Goal: Task Accomplishment & Management: Use online tool/utility

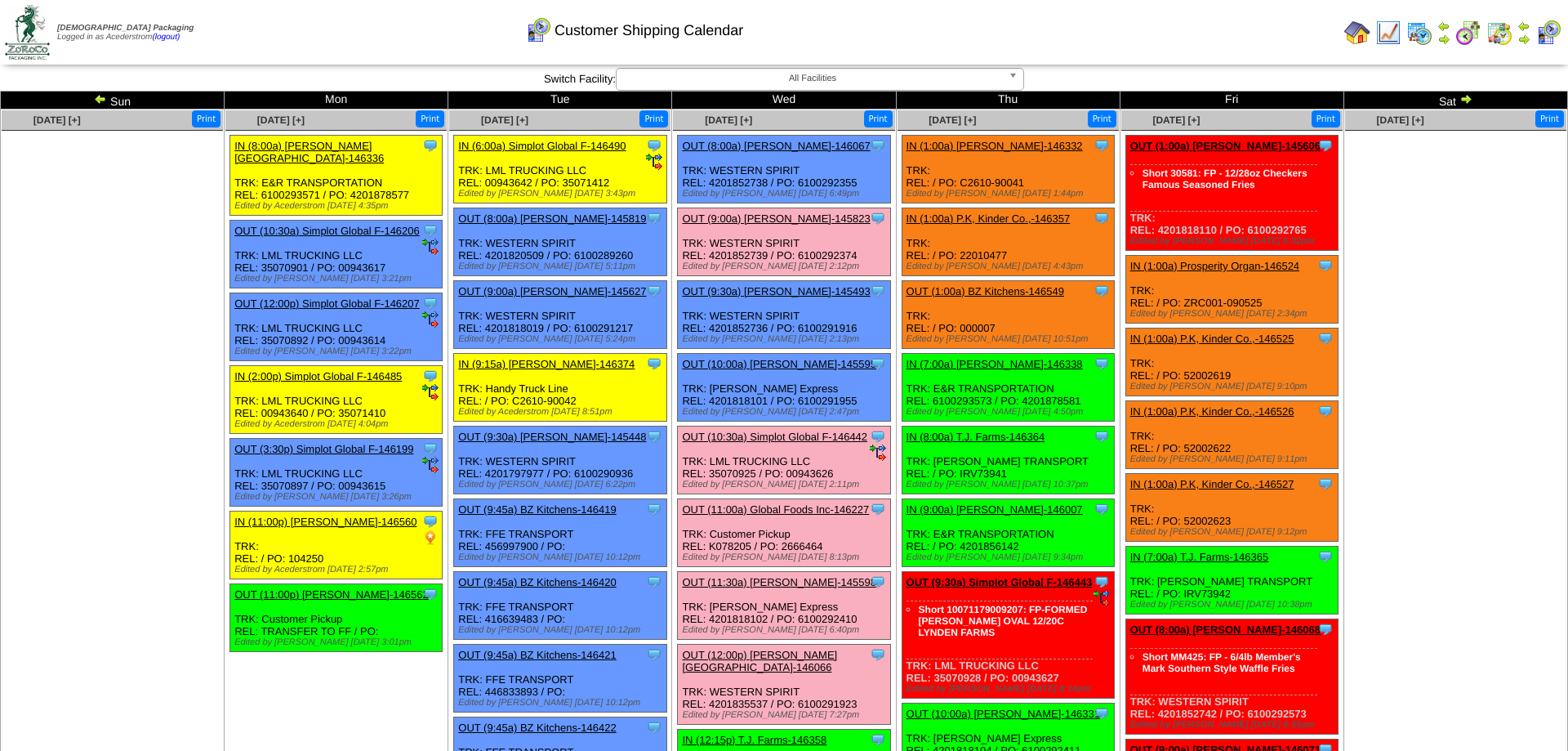
click at [1527, 37] on img at bounding box center [1524, 39] width 13 height 13
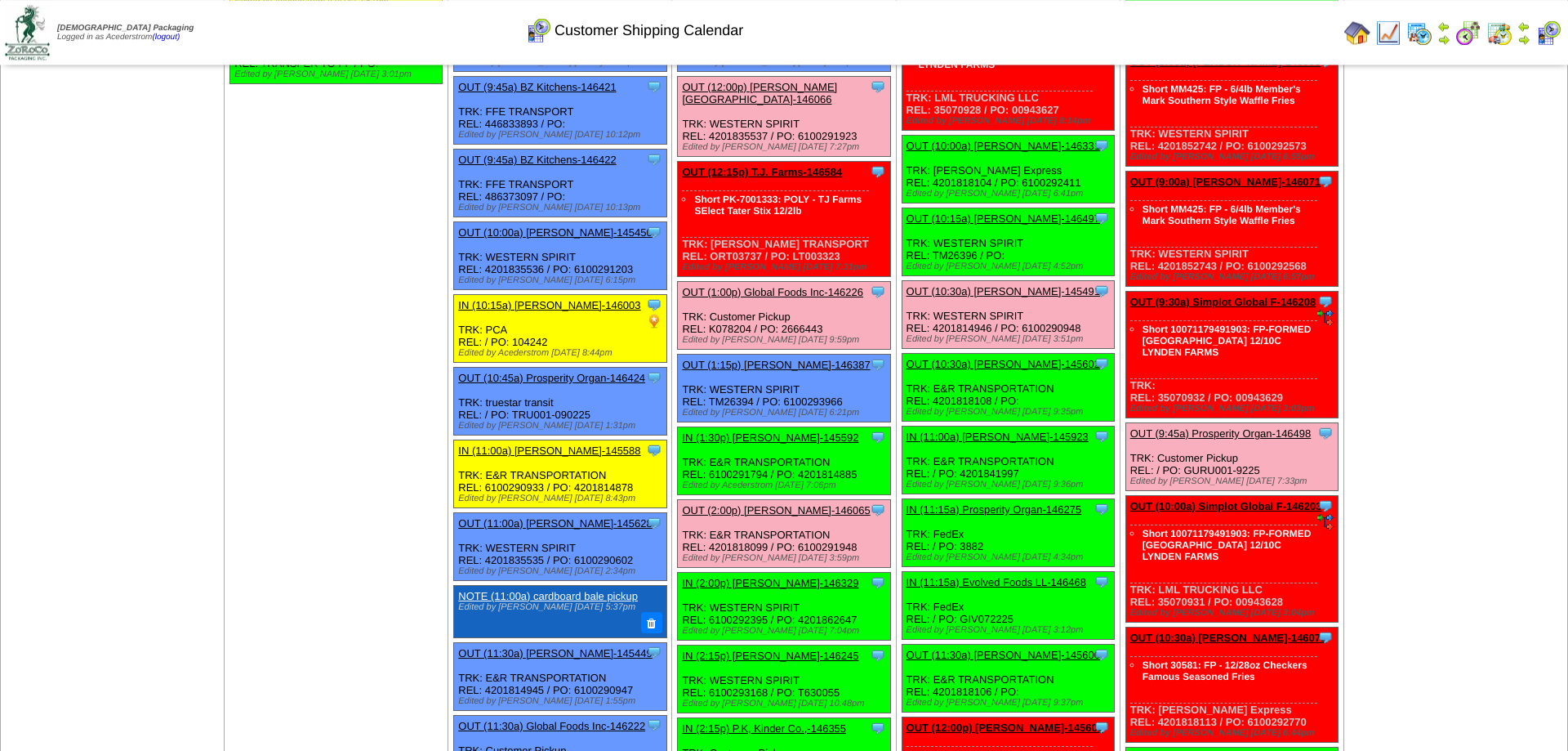
scroll to position [500, 0]
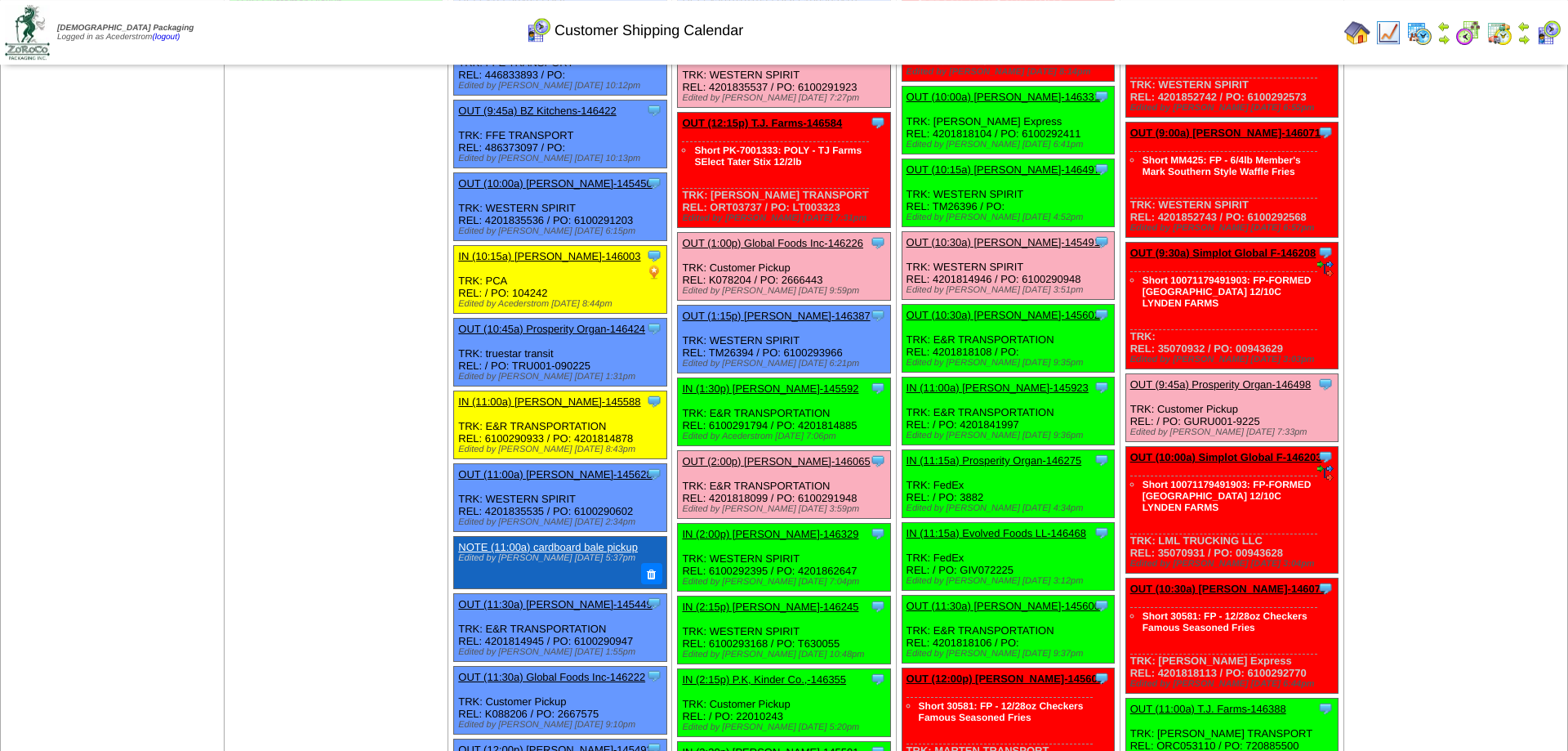
scroll to position [416, 0]
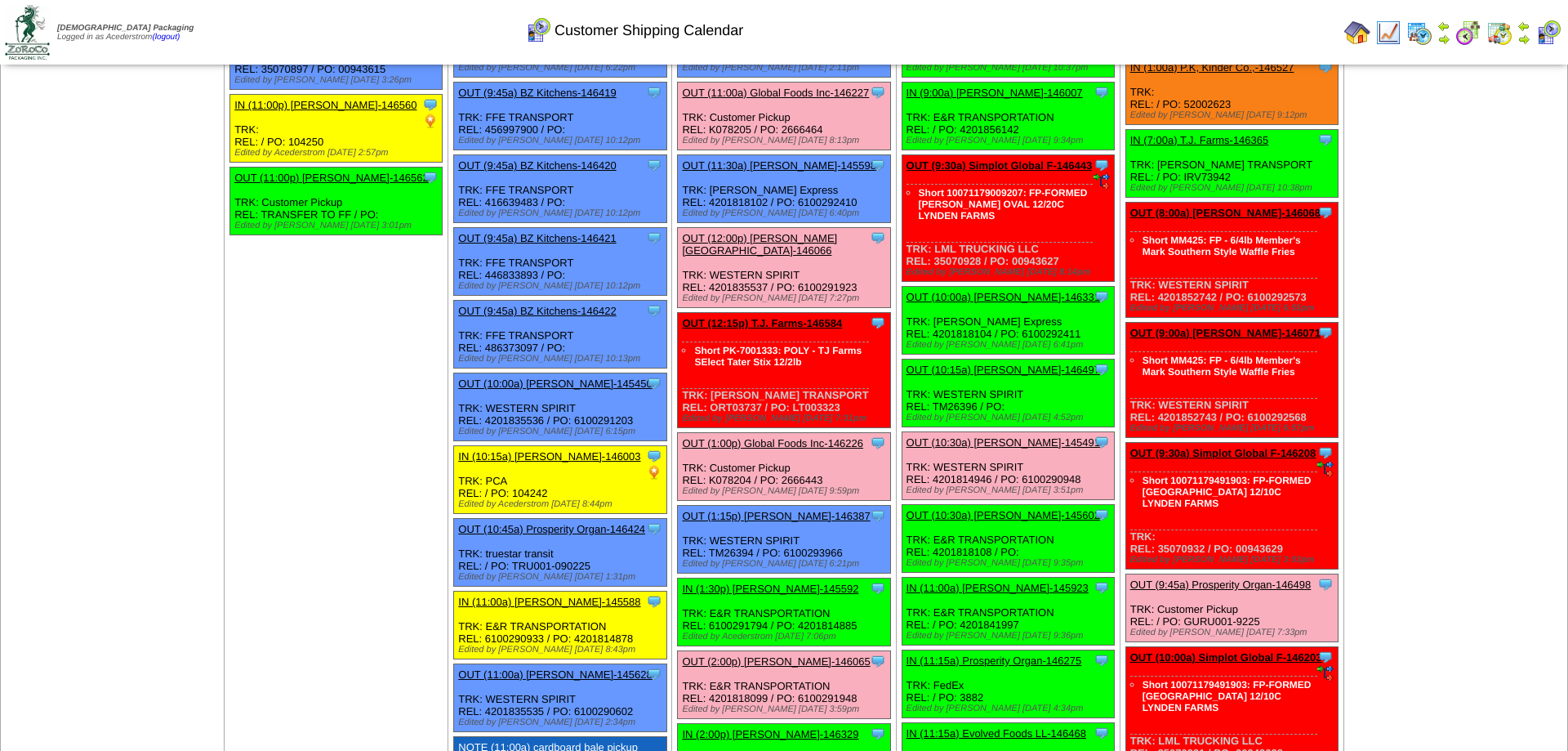
click at [754, 330] on link "OUT (12:15p) T.J. Farms-146584" at bounding box center [762, 323] width 160 height 12
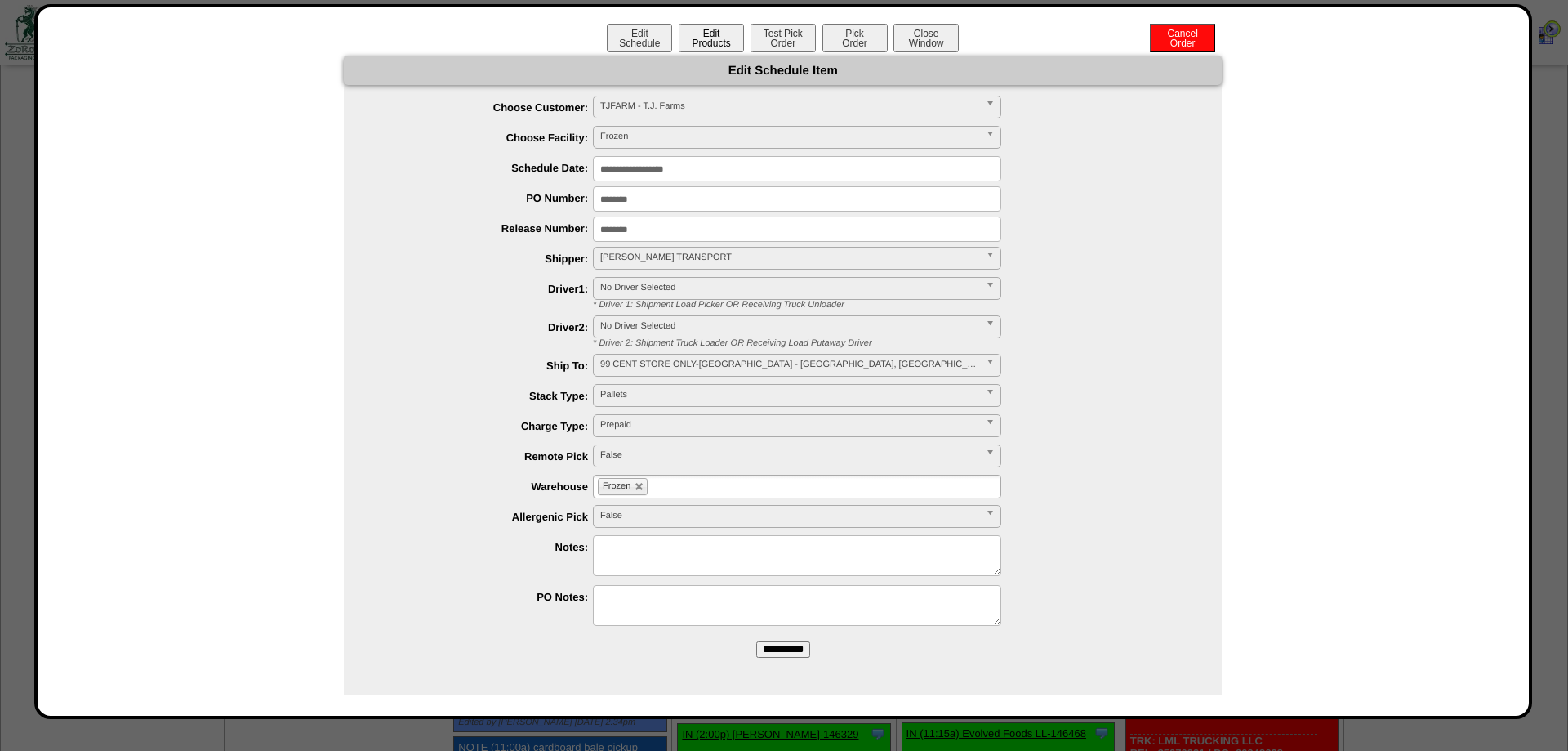
click at [718, 38] on button "Edit Products" at bounding box center [711, 38] width 66 height 29
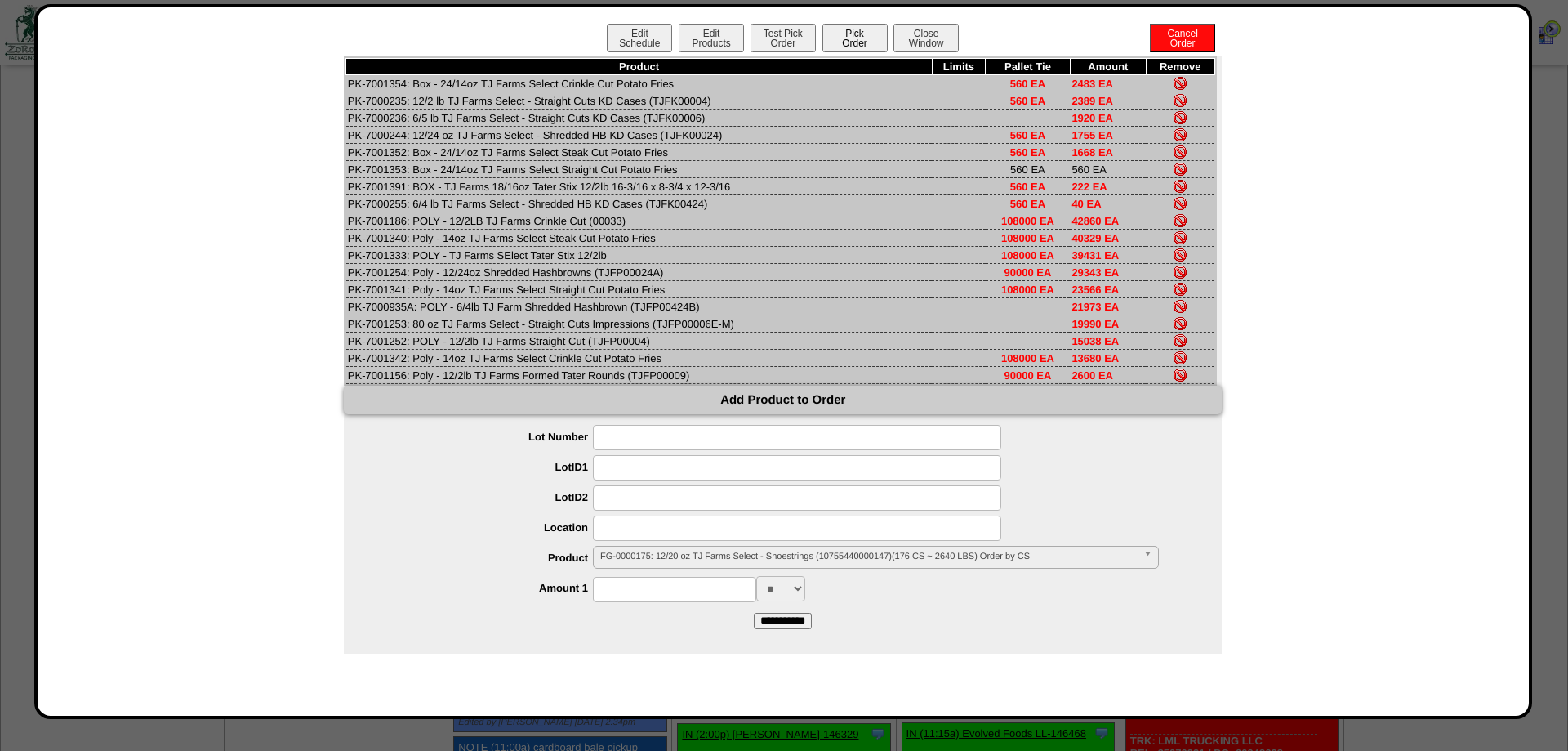
click at [844, 30] on button "Pick Order" at bounding box center [854, 38] width 66 height 29
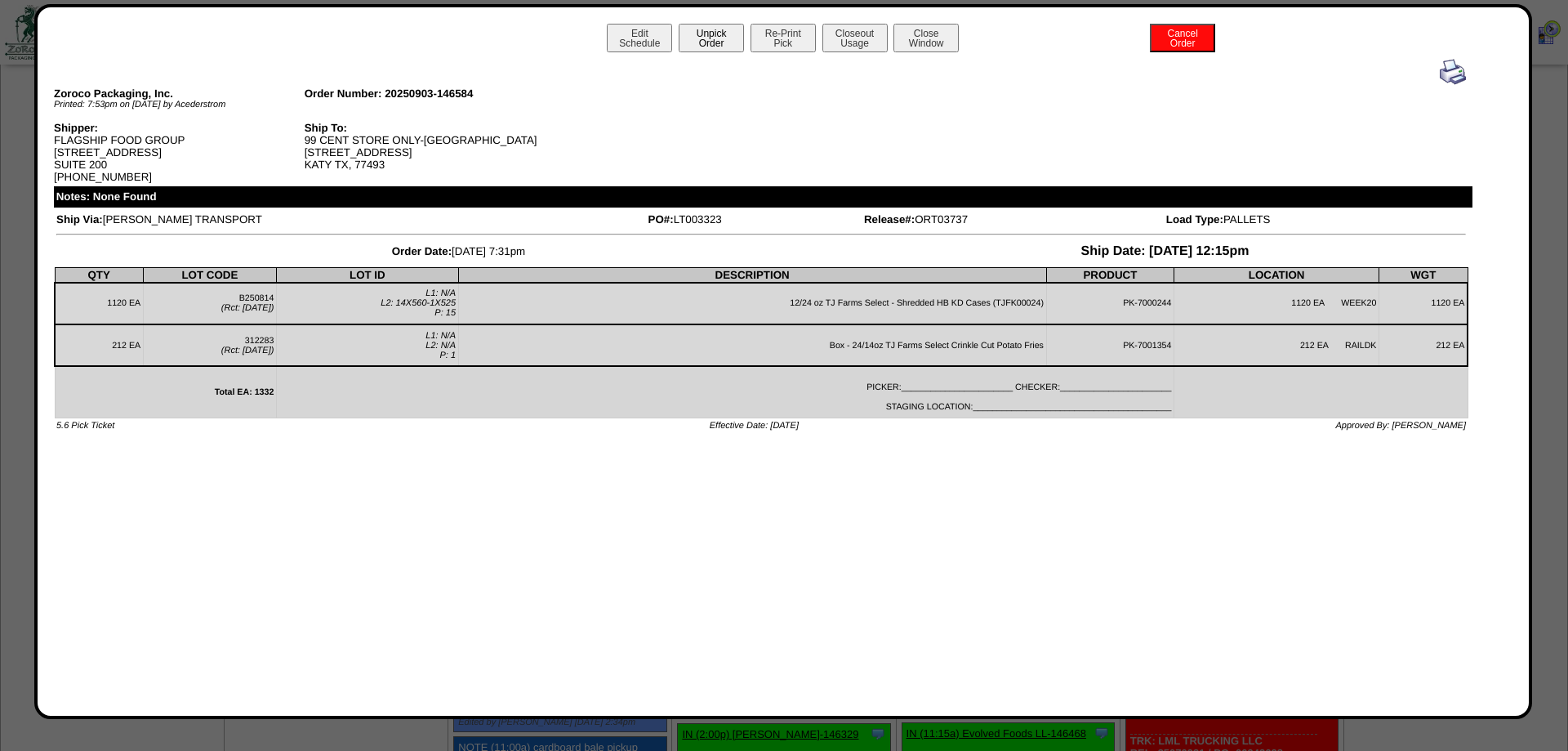
click at [702, 28] on button "Unpick Order" at bounding box center [711, 38] width 66 height 29
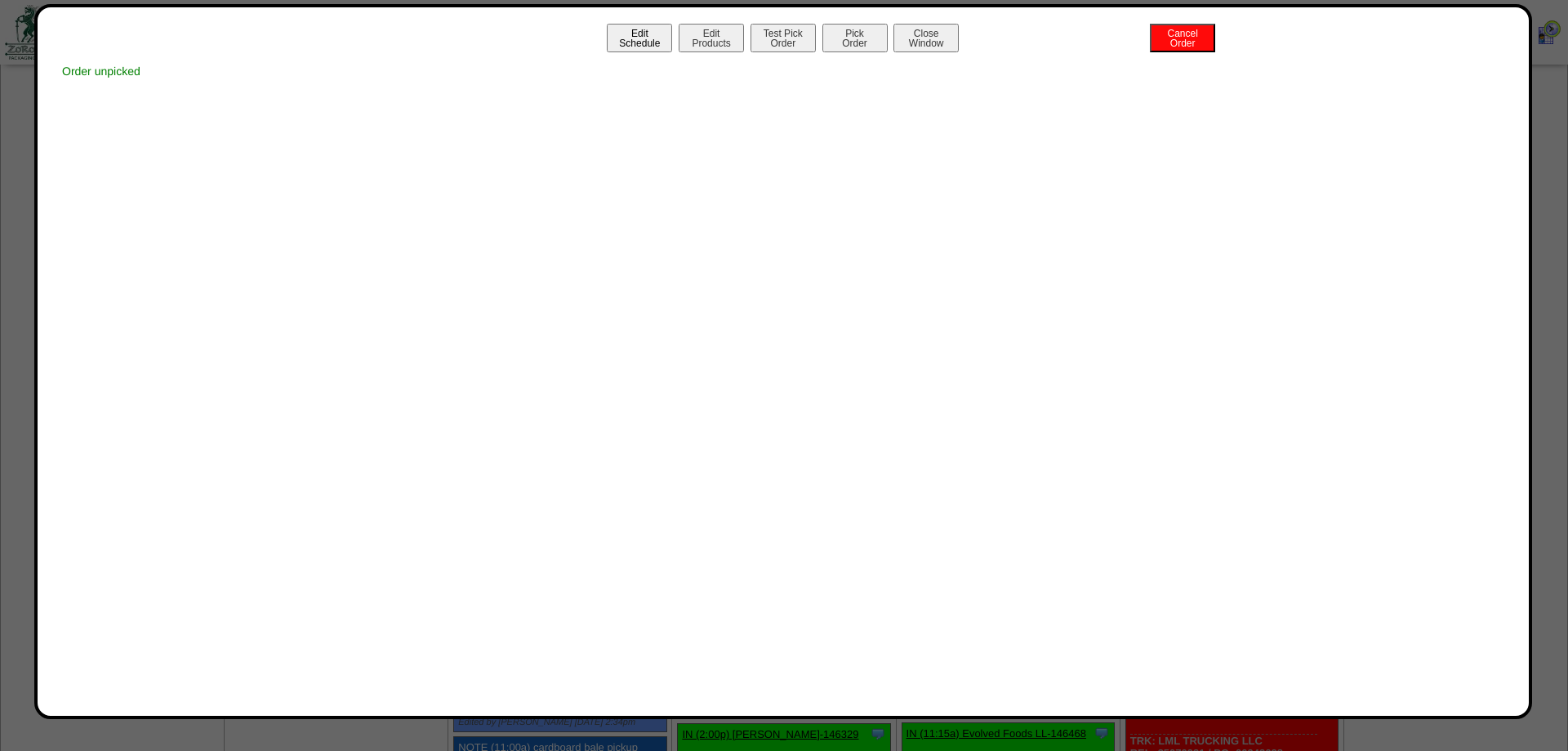
click at [644, 39] on button "Edit Schedule" at bounding box center [639, 38] width 66 height 29
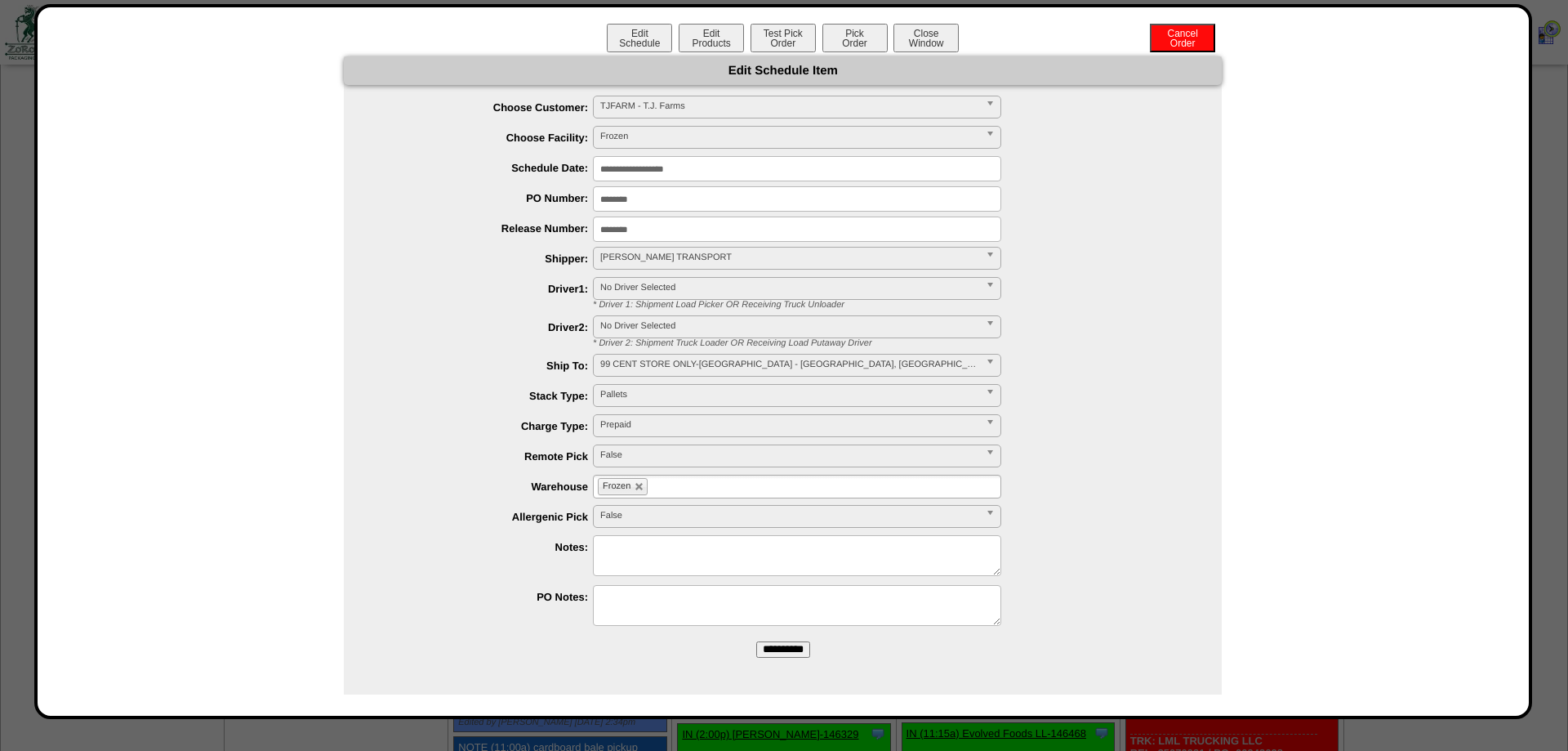
click at [685, 485] on ul "Frozen" at bounding box center [796, 486] width 409 height 24
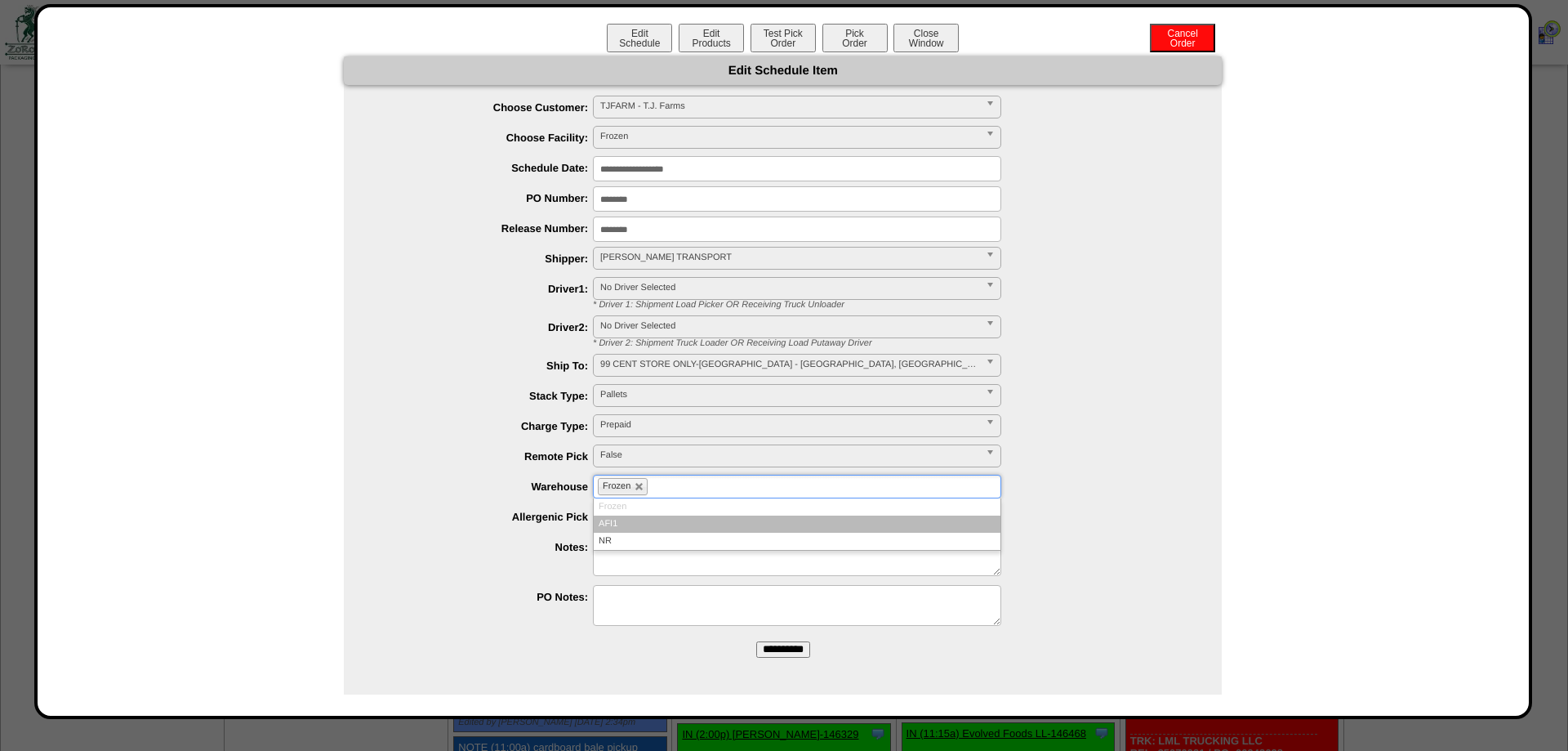
click at [640, 528] on li "AFI1" at bounding box center [796, 524] width 407 height 17
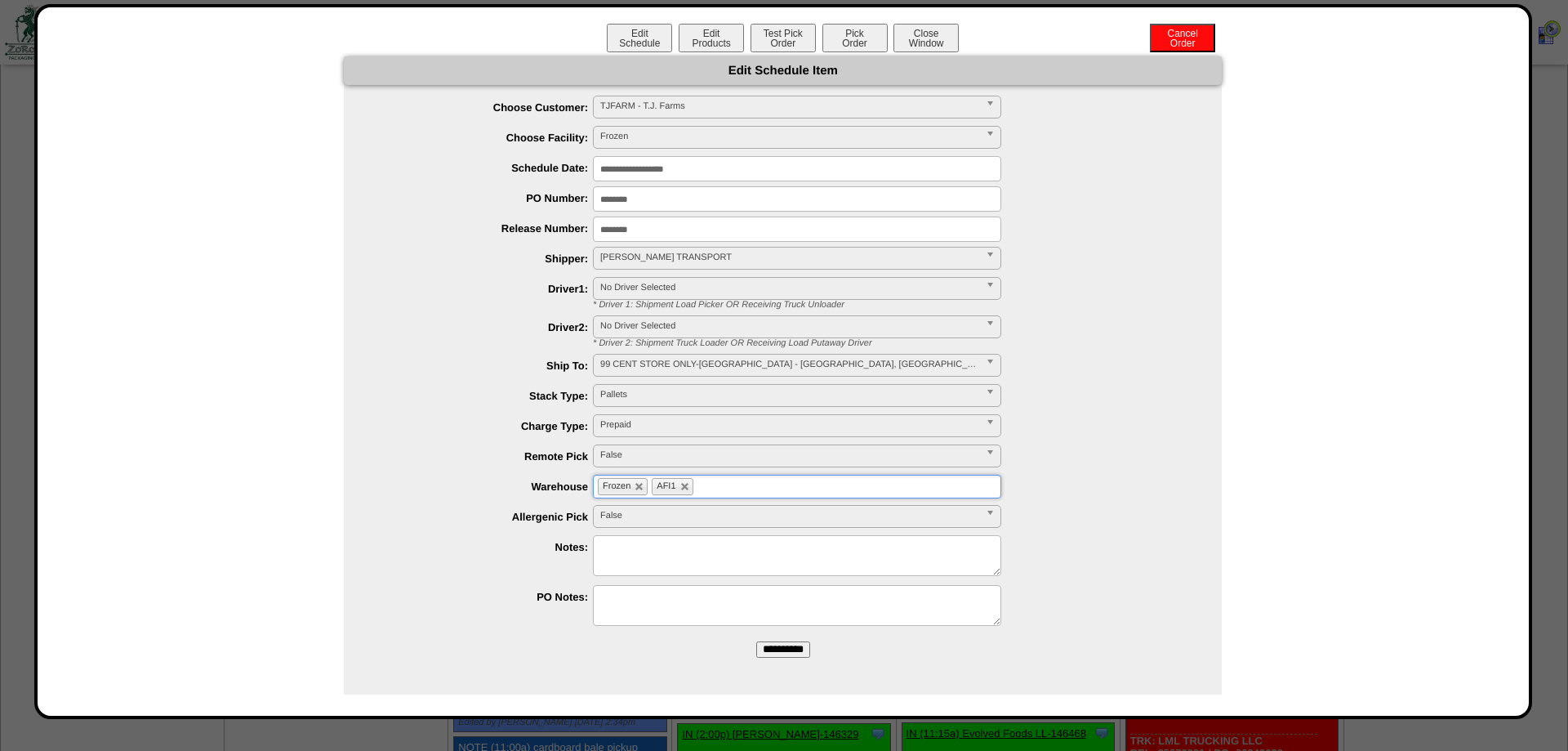
click at [762, 653] on input "**********" at bounding box center [783, 649] width 54 height 16
click at [725, 71] on div "Edit Schedule Item" at bounding box center [783, 71] width 878 height 29
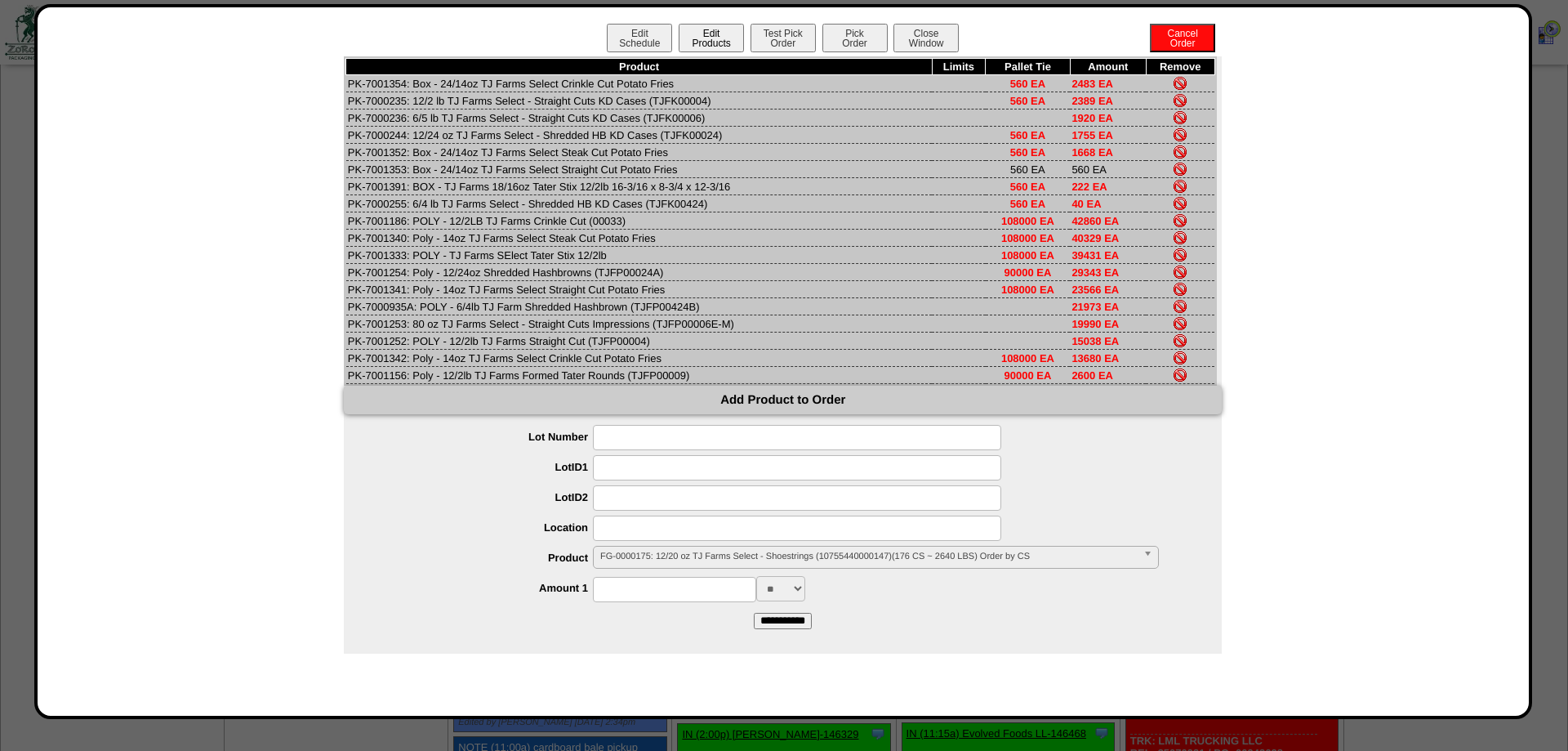
click at [714, 40] on button "Edit Products" at bounding box center [711, 38] width 66 height 29
click at [845, 37] on button "Pick Order" at bounding box center [854, 38] width 66 height 29
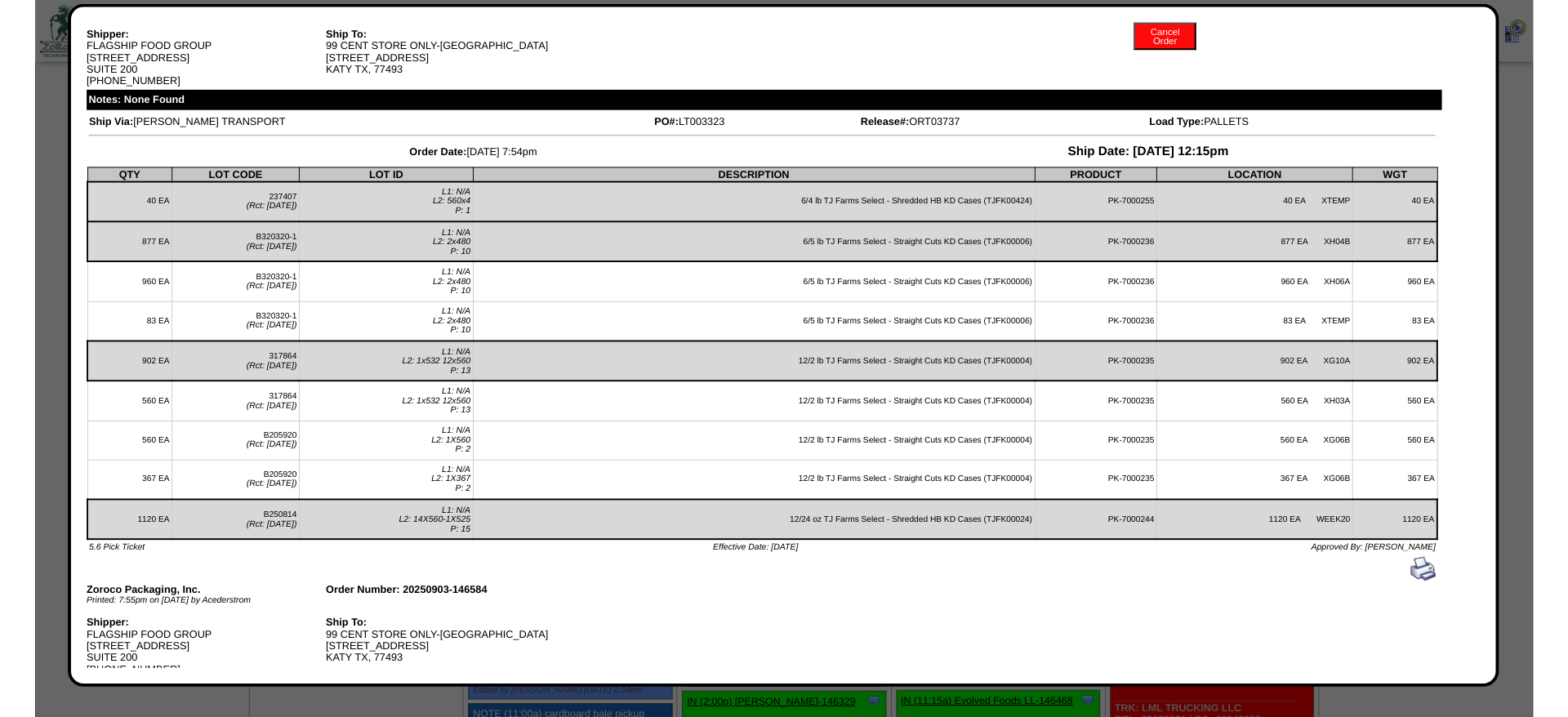
scroll to position [0, 0]
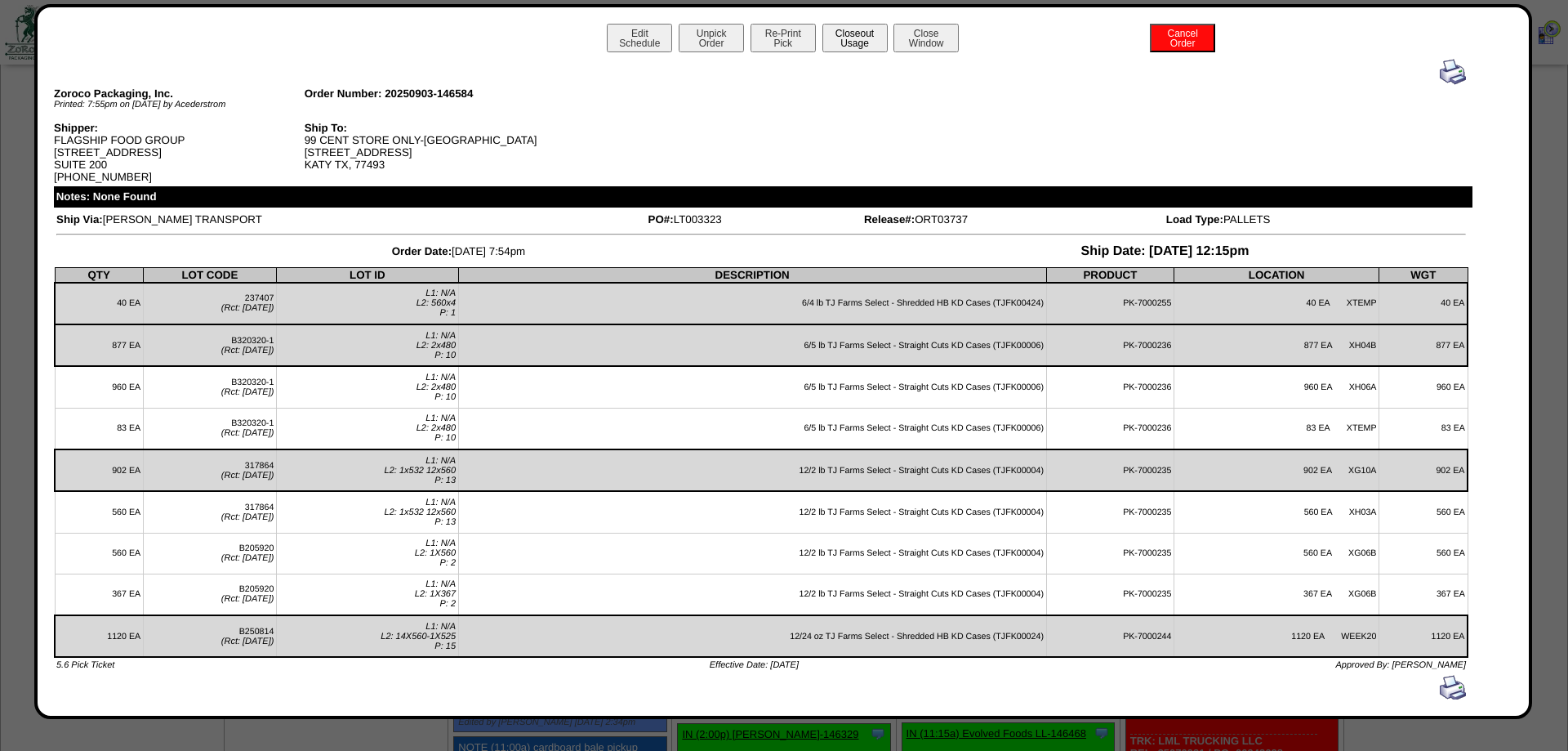
click at [888, 45] on div "Edit Schedule Unpick Order Re-Print Pick Closeout Usage Cancel Order Close Wind…" at bounding box center [783, 40] width 1458 height 32
click at [871, 34] on button "Closeout Usage" at bounding box center [854, 38] width 66 height 29
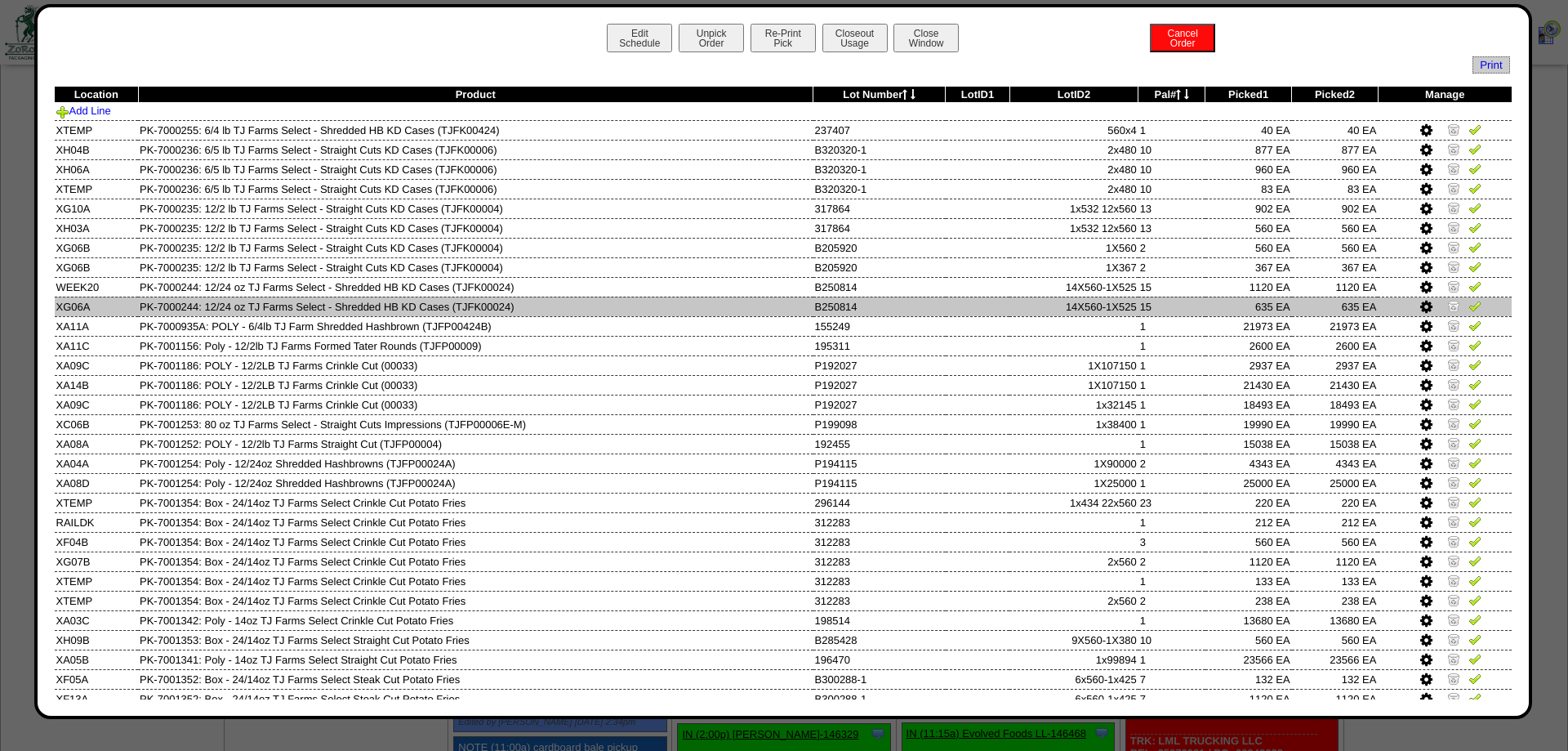
click at [1206, 311] on td "15" at bounding box center [1172, 306] width 67 height 20
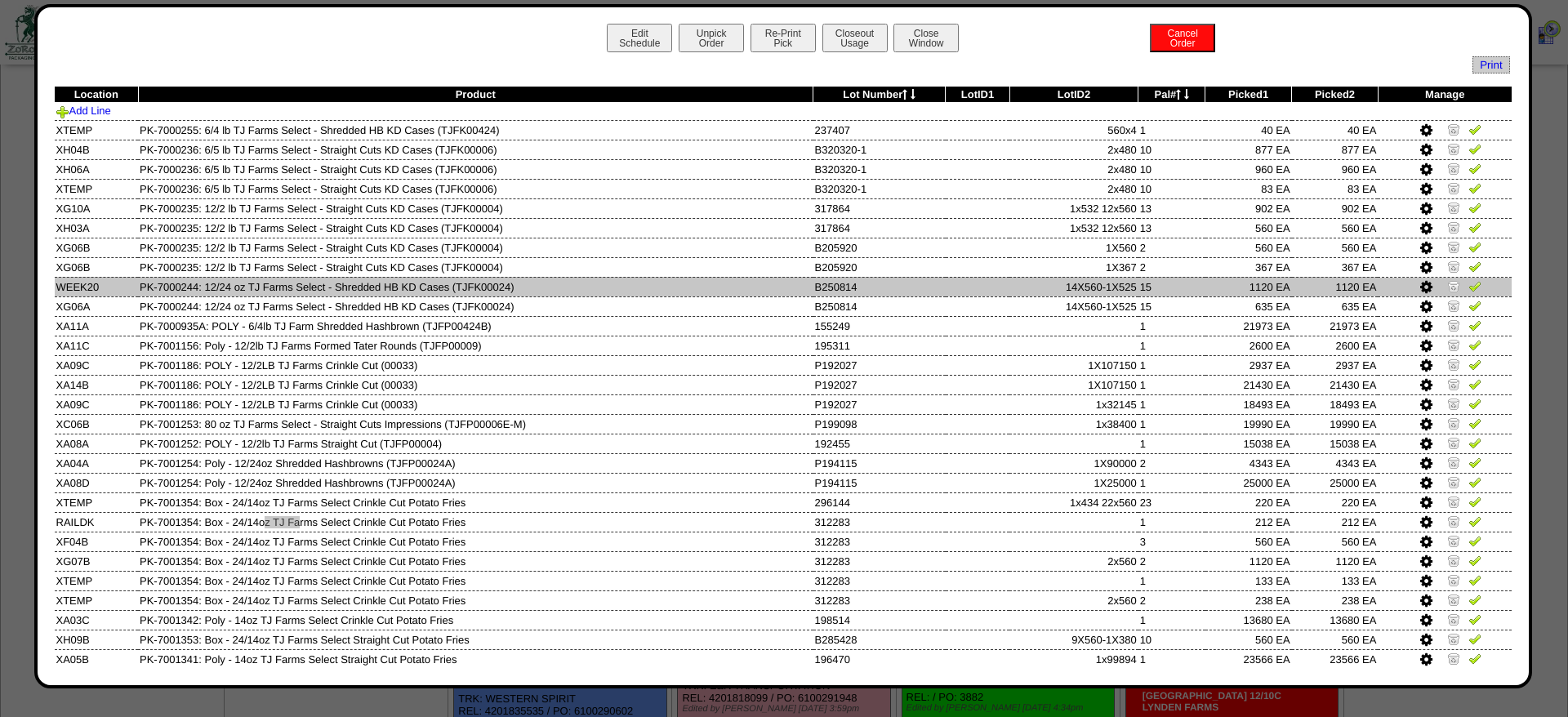
click at [1100, 290] on td "14X560-1X525" at bounding box center [1074, 287] width 129 height 20
click at [1299, 296] on td "1120 EA" at bounding box center [1335, 287] width 87 height 20
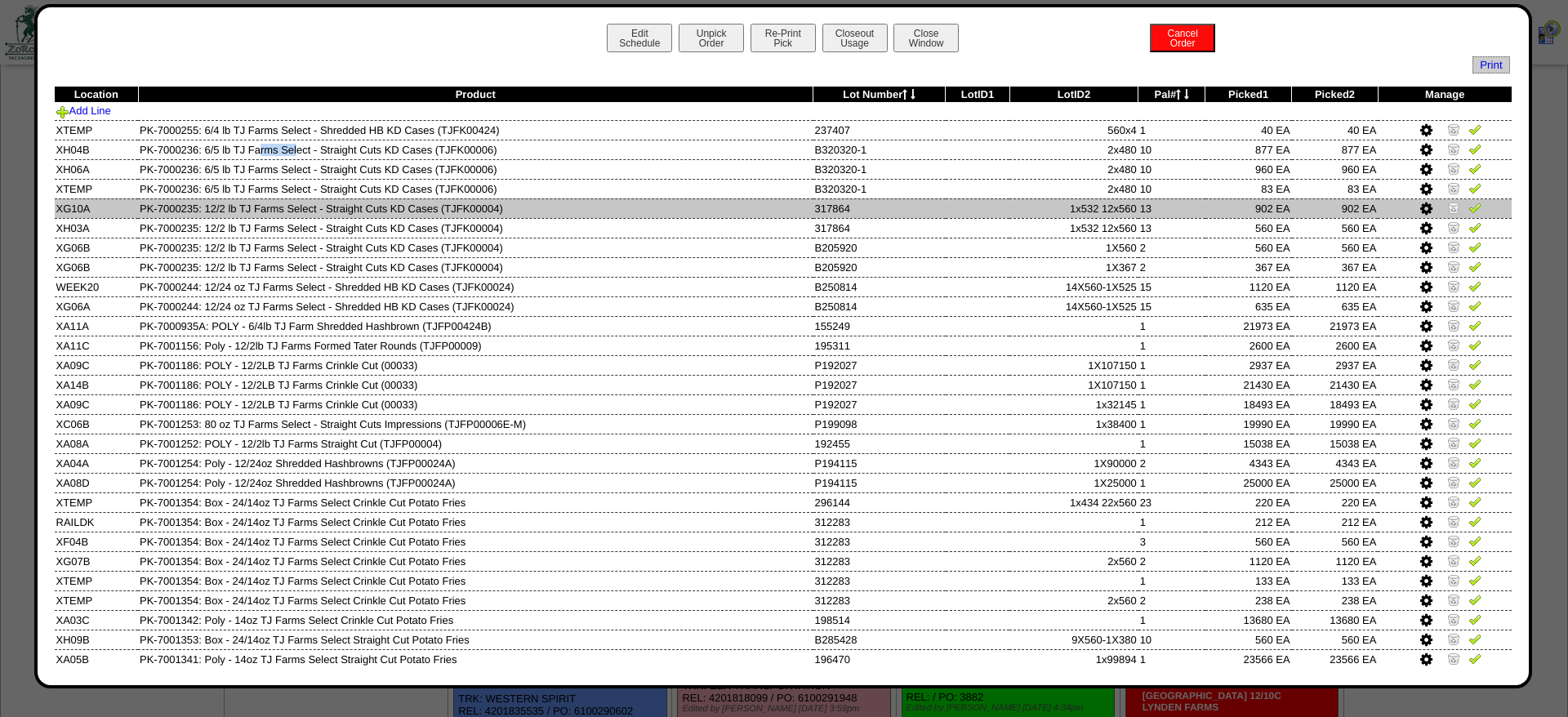
click at [889, 214] on td "317864" at bounding box center [879, 208] width 132 height 20
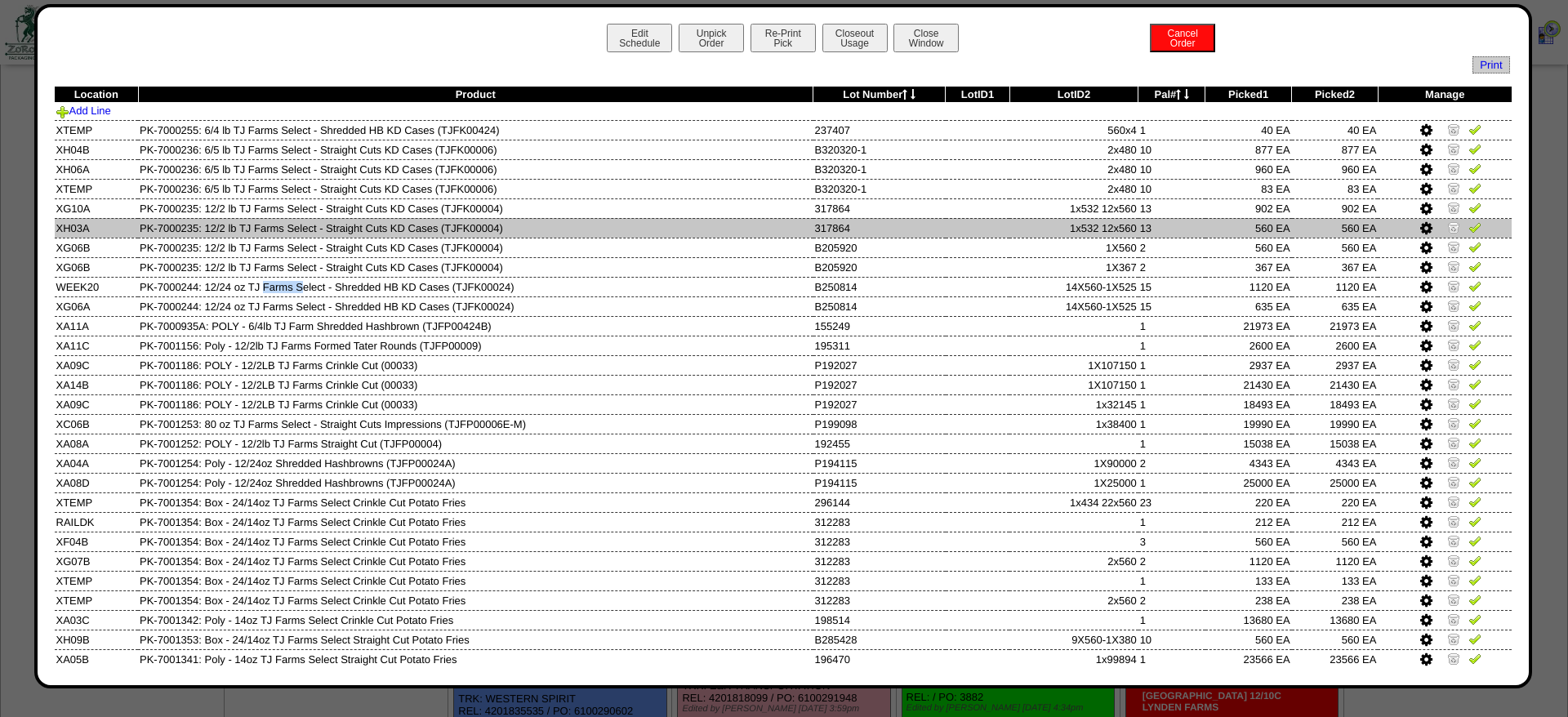
click at [1149, 227] on td "13" at bounding box center [1172, 228] width 67 height 20
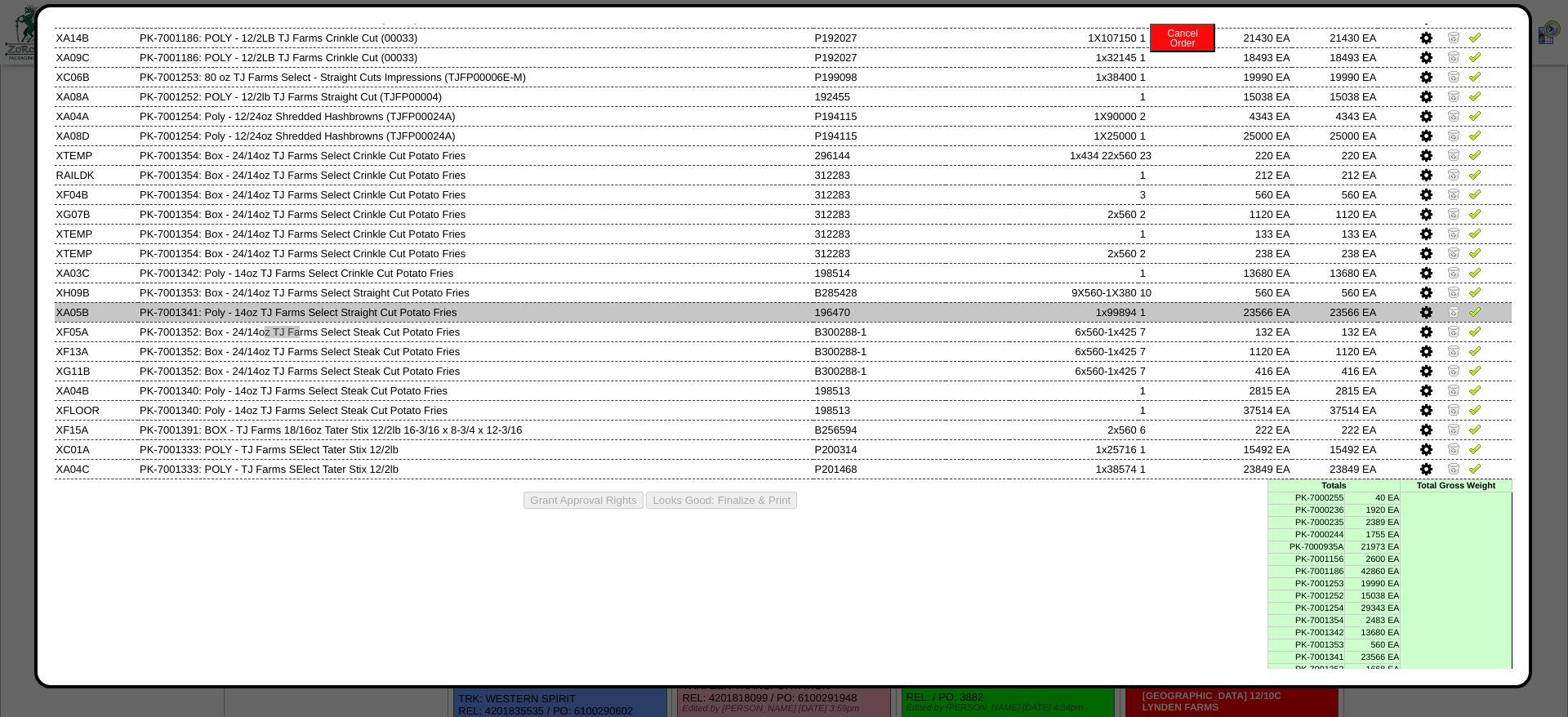
click at [1039, 320] on td "1x99894" at bounding box center [1074, 311] width 129 height 20
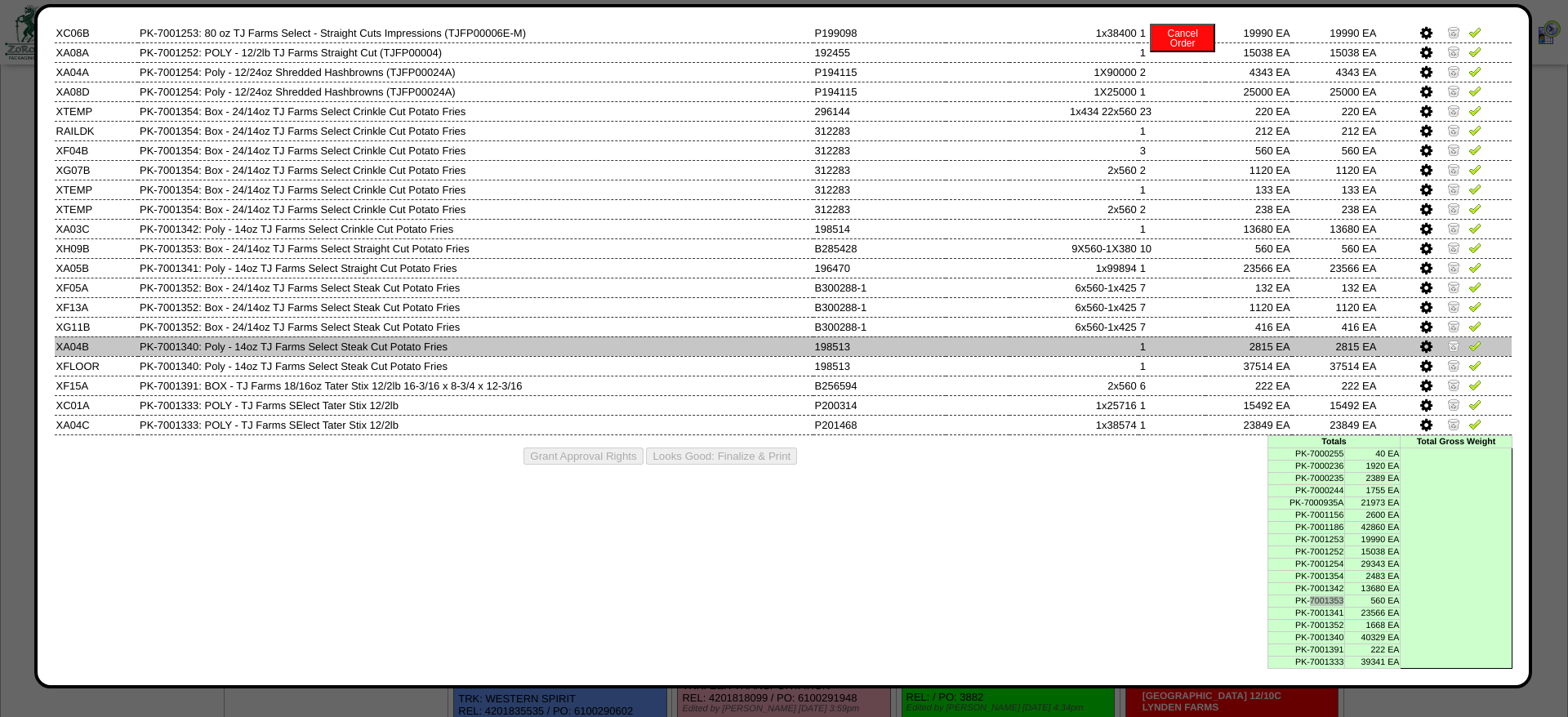
scroll to position [350, 0]
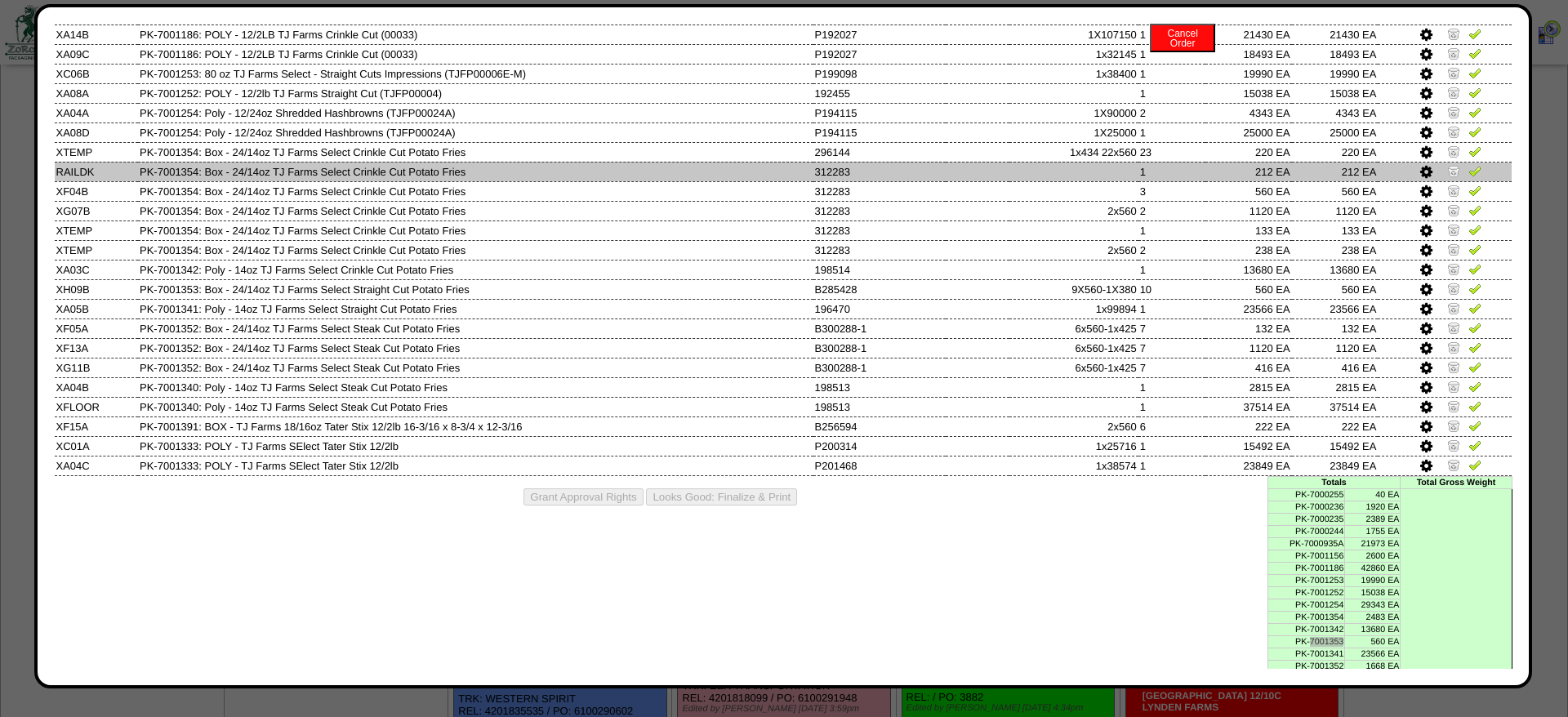
click at [1085, 181] on td at bounding box center [1074, 171] width 129 height 20
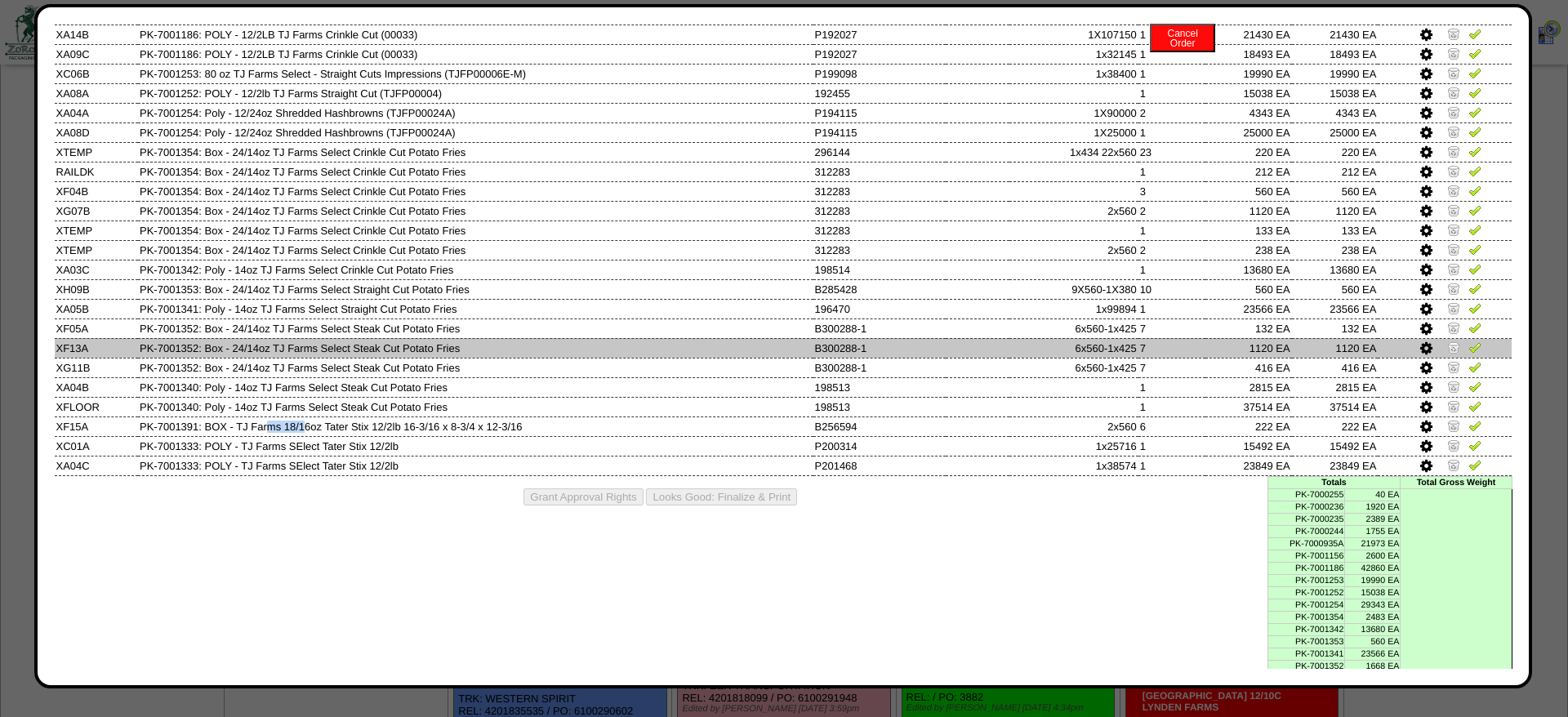
click at [956, 358] on td at bounding box center [978, 348] width 65 height 20
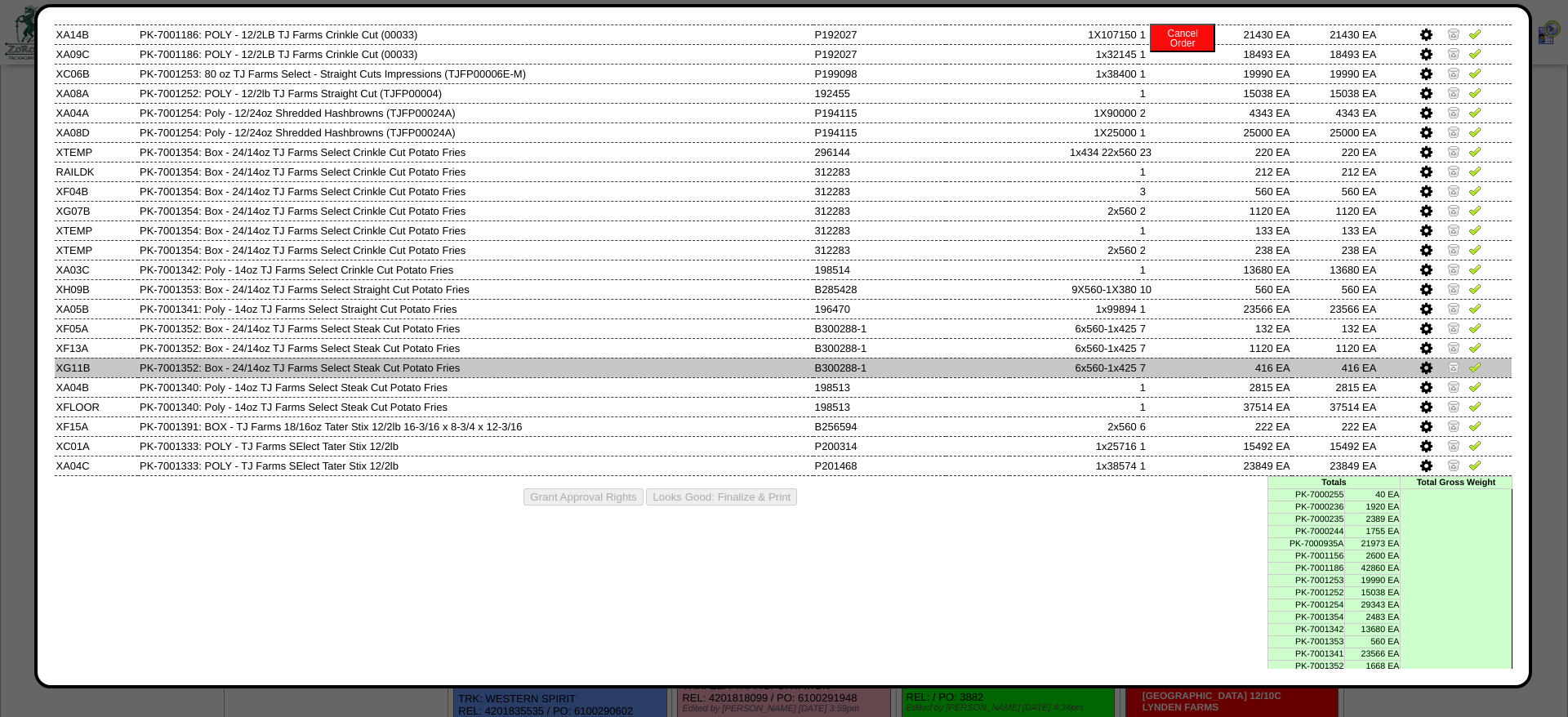
scroll to position [0, 0]
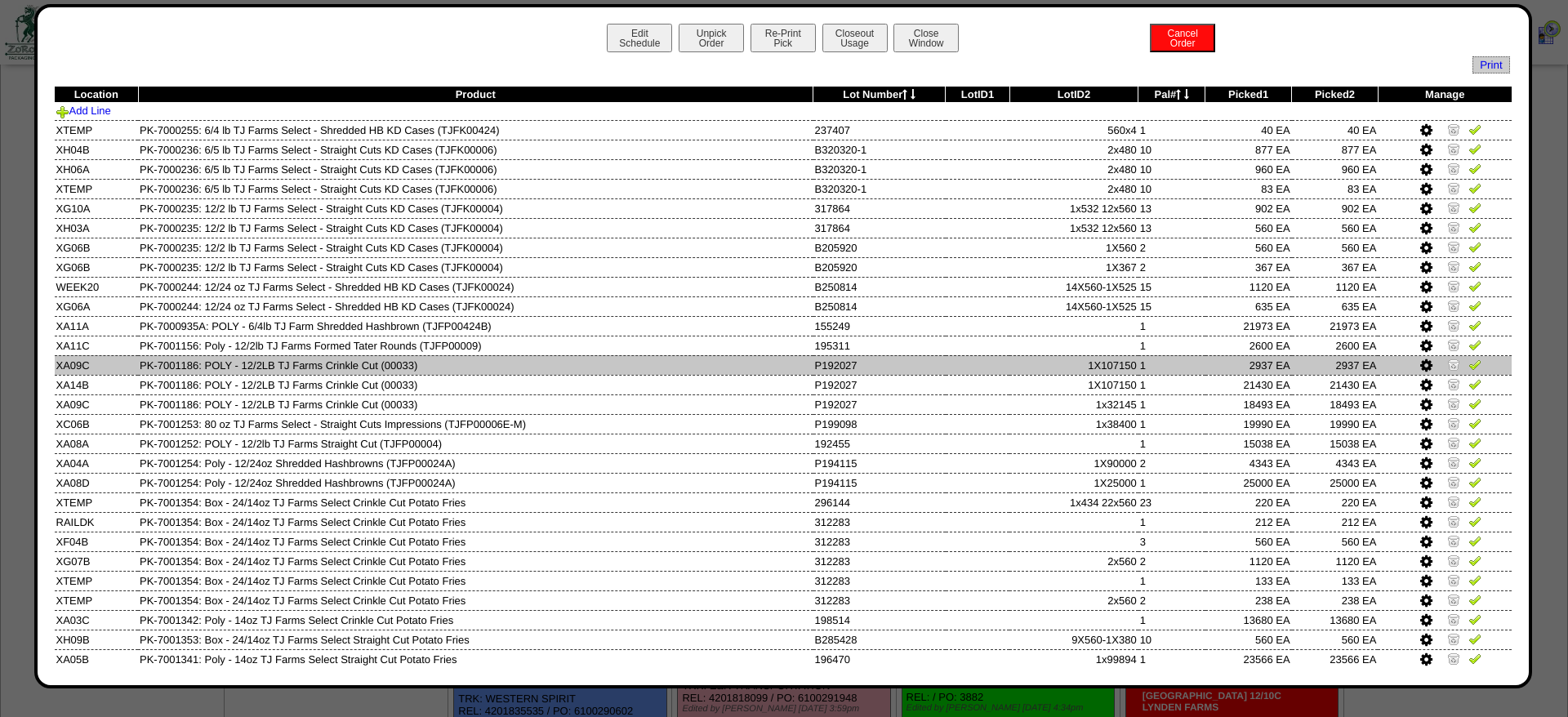
click at [861, 373] on td "P192027" at bounding box center [879, 365] width 132 height 20
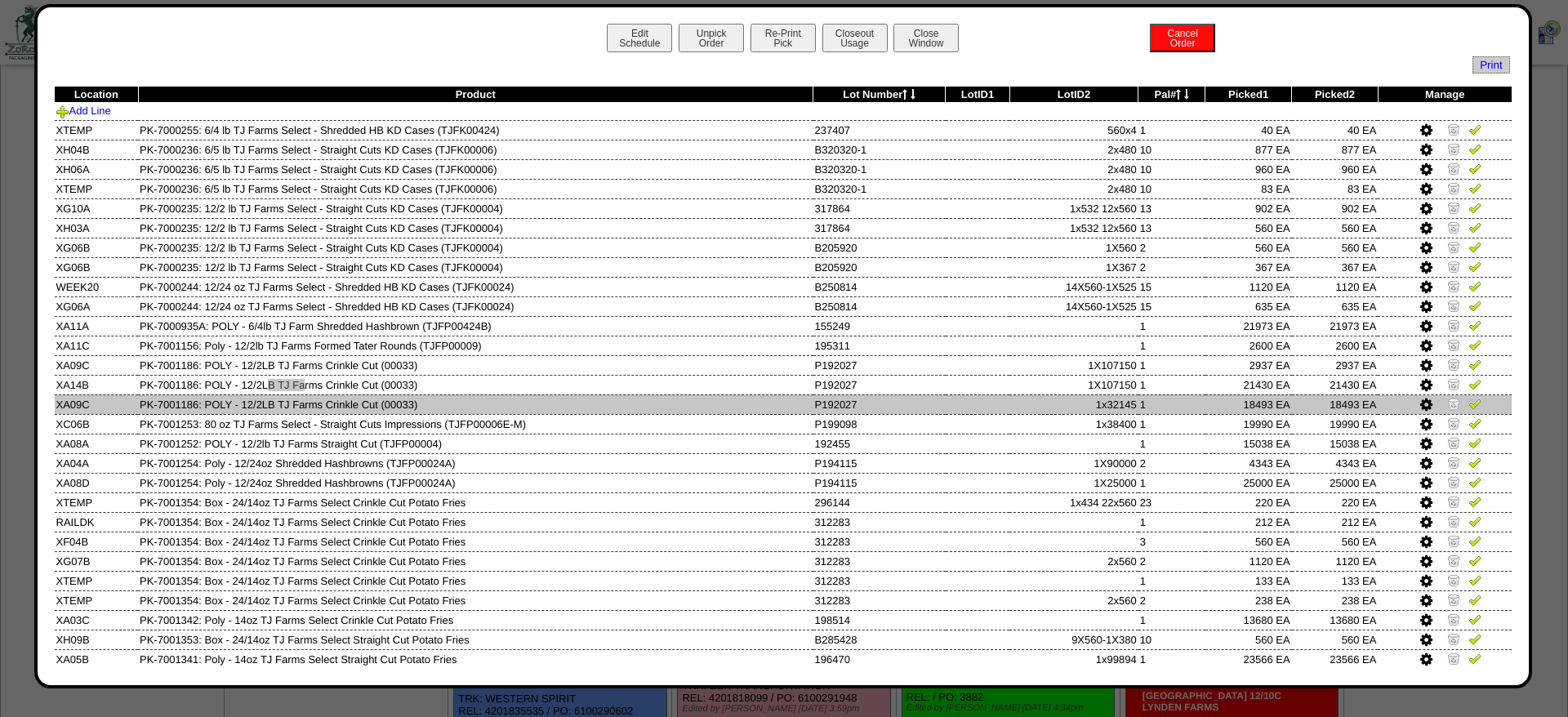
click at [1202, 414] on td "1" at bounding box center [1172, 404] width 67 height 20
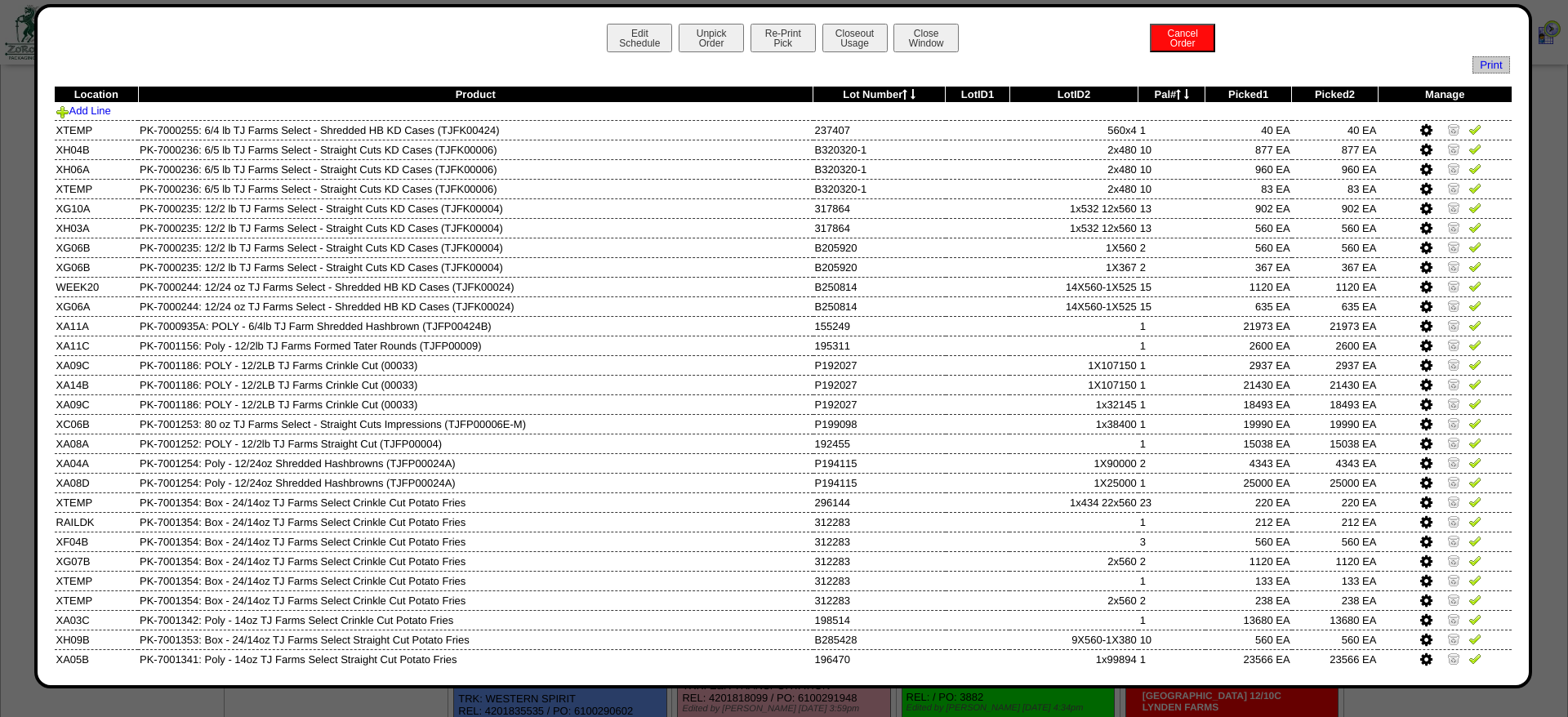
scroll to position [407, 0]
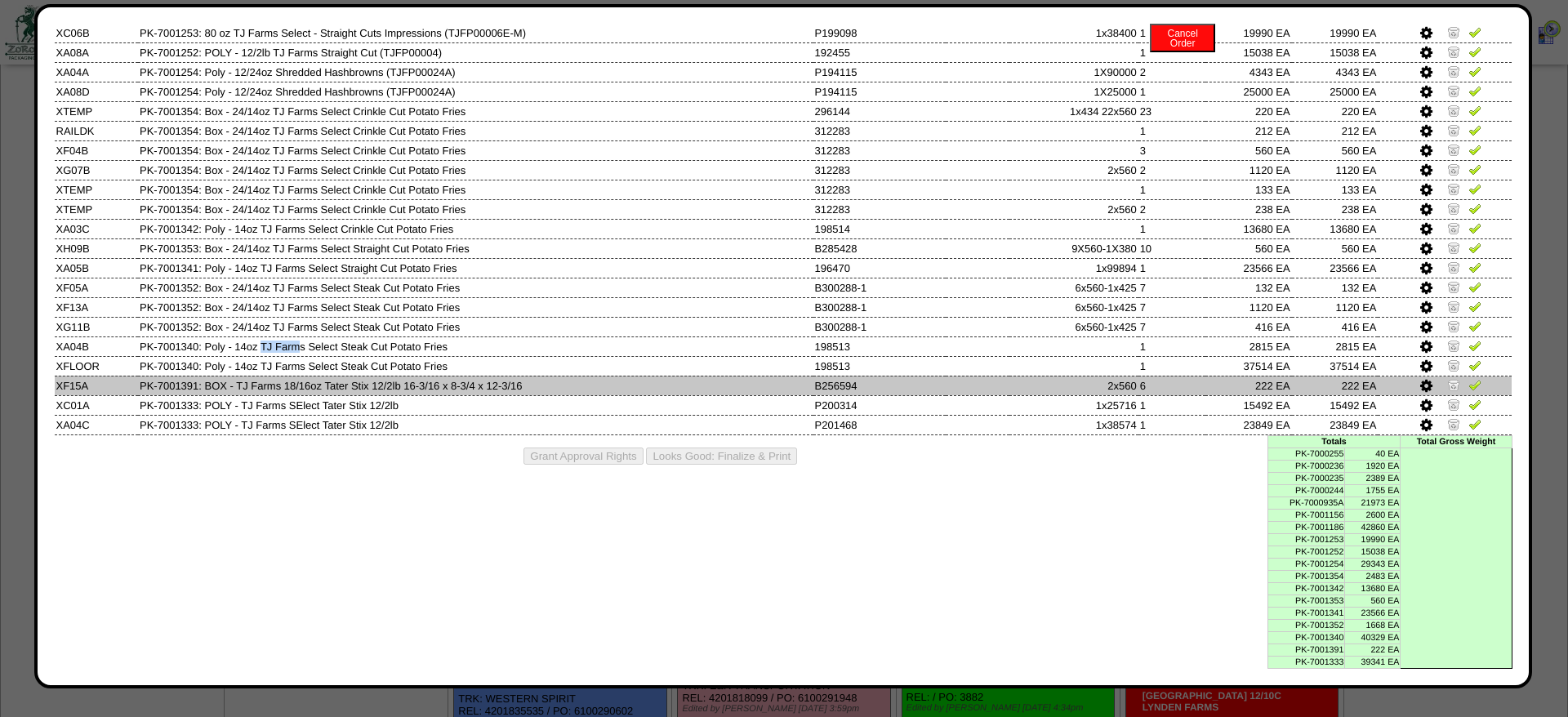
click at [1191, 382] on td "6" at bounding box center [1172, 385] width 67 height 20
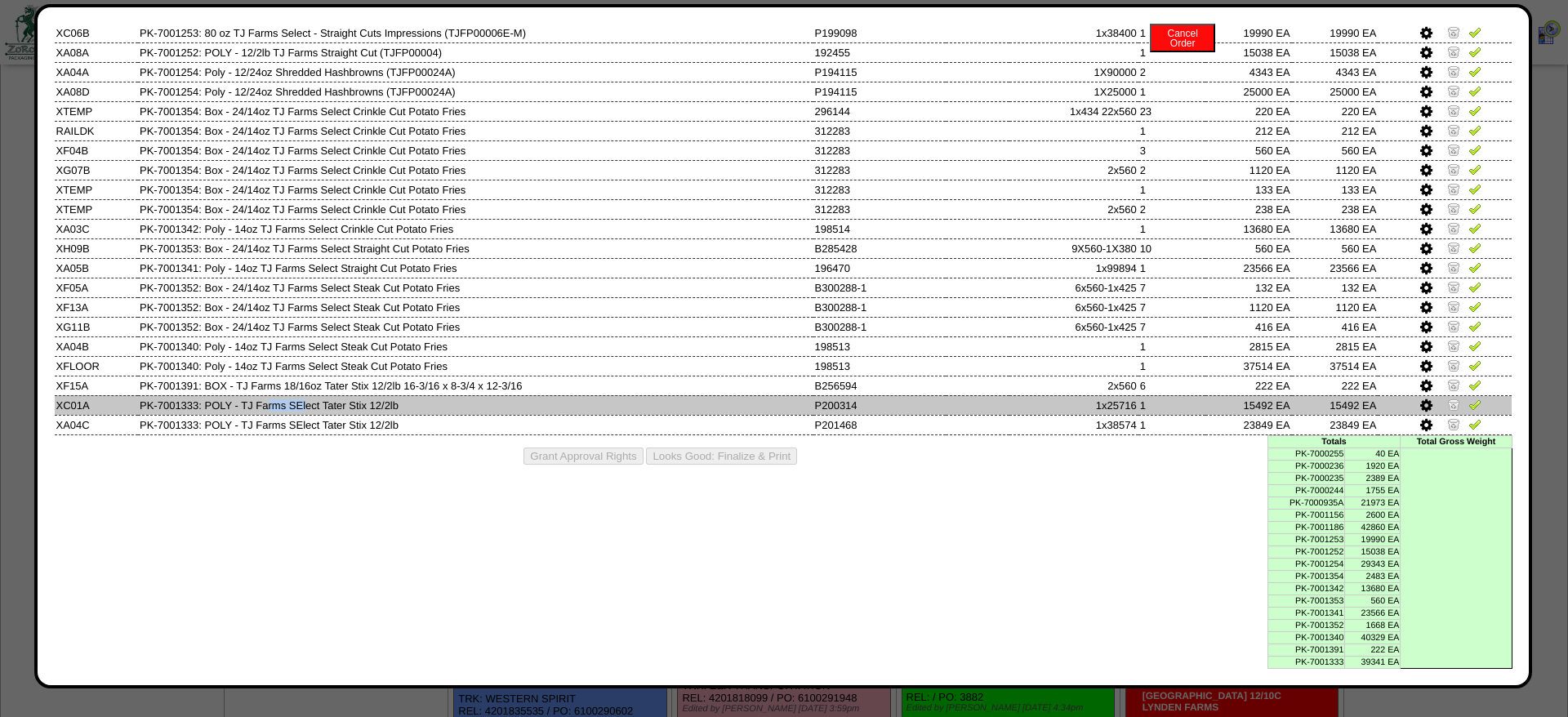
click at [1246, 398] on td "15492 EA" at bounding box center [1249, 405] width 87 height 20
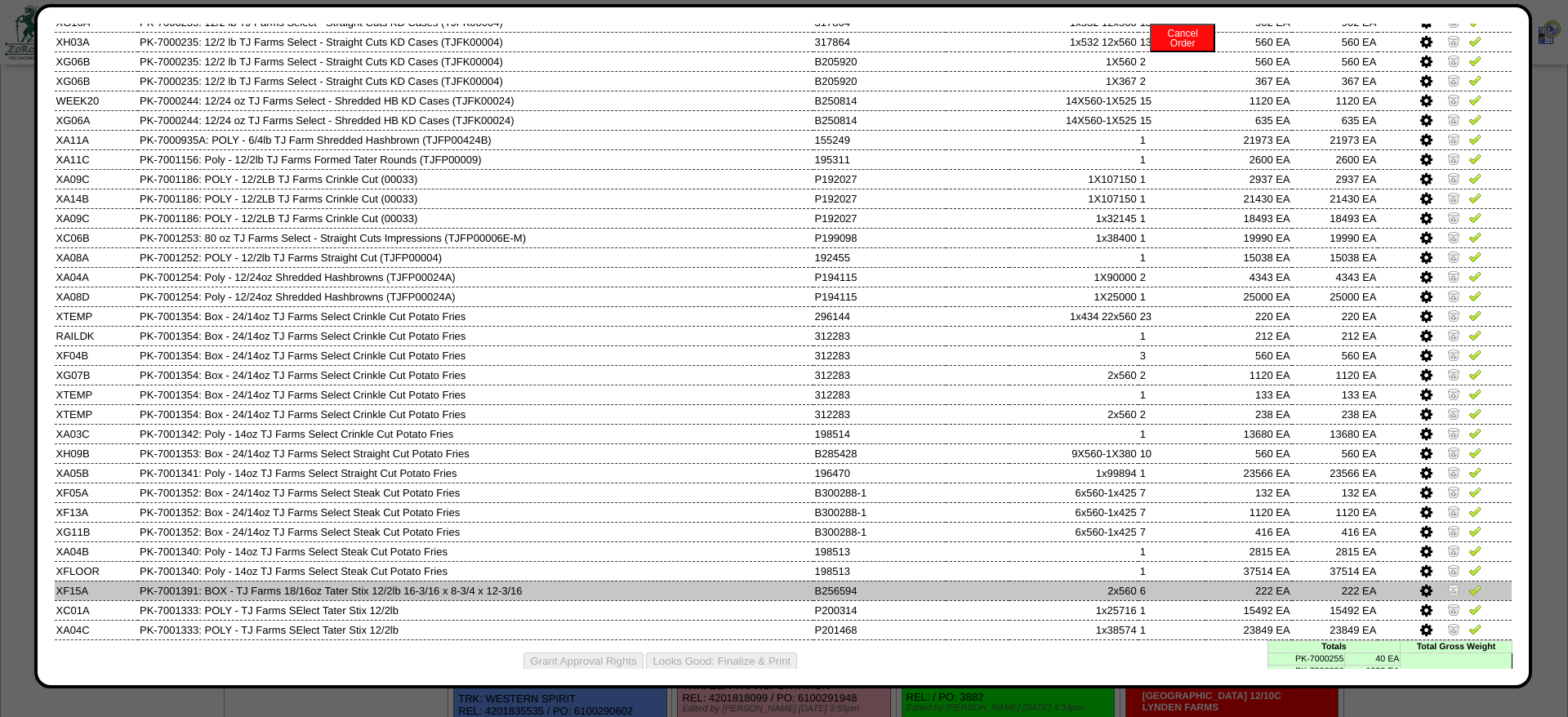
scroll to position [112, 0]
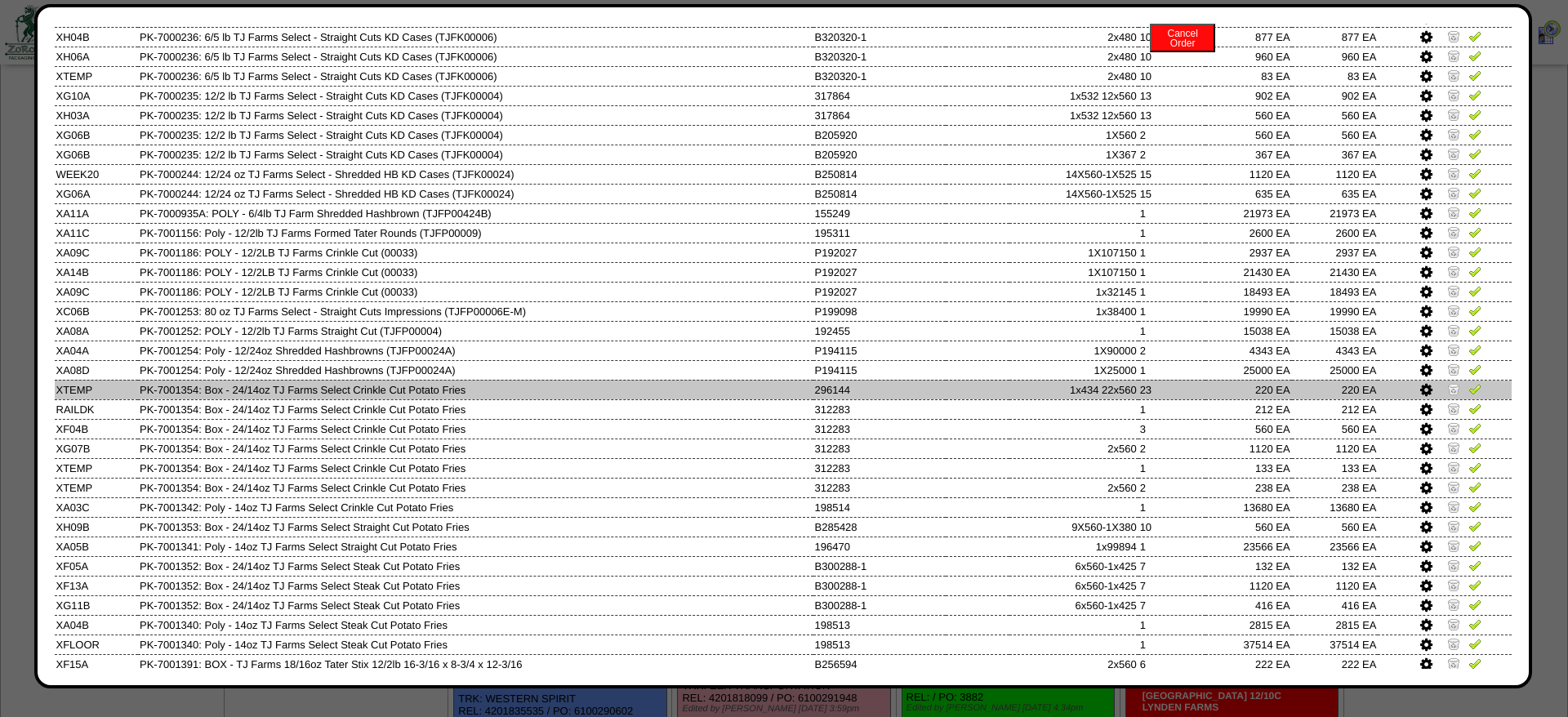
click at [1124, 399] on td "1x434 22x560" at bounding box center [1074, 389] width 129 height 20
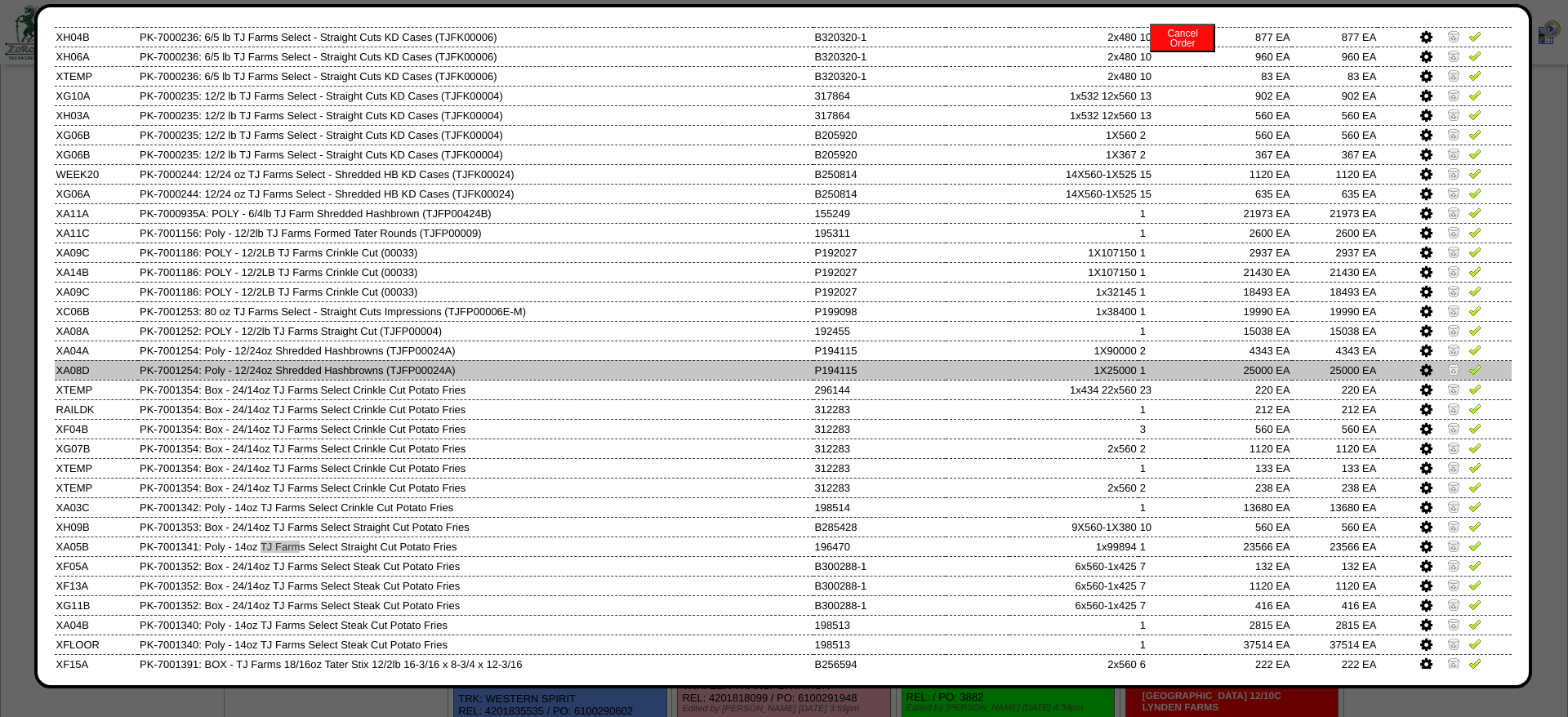
click at [1292, 380] on td "25000 EA" at bounding box center [1249, 369] width 87 height 20
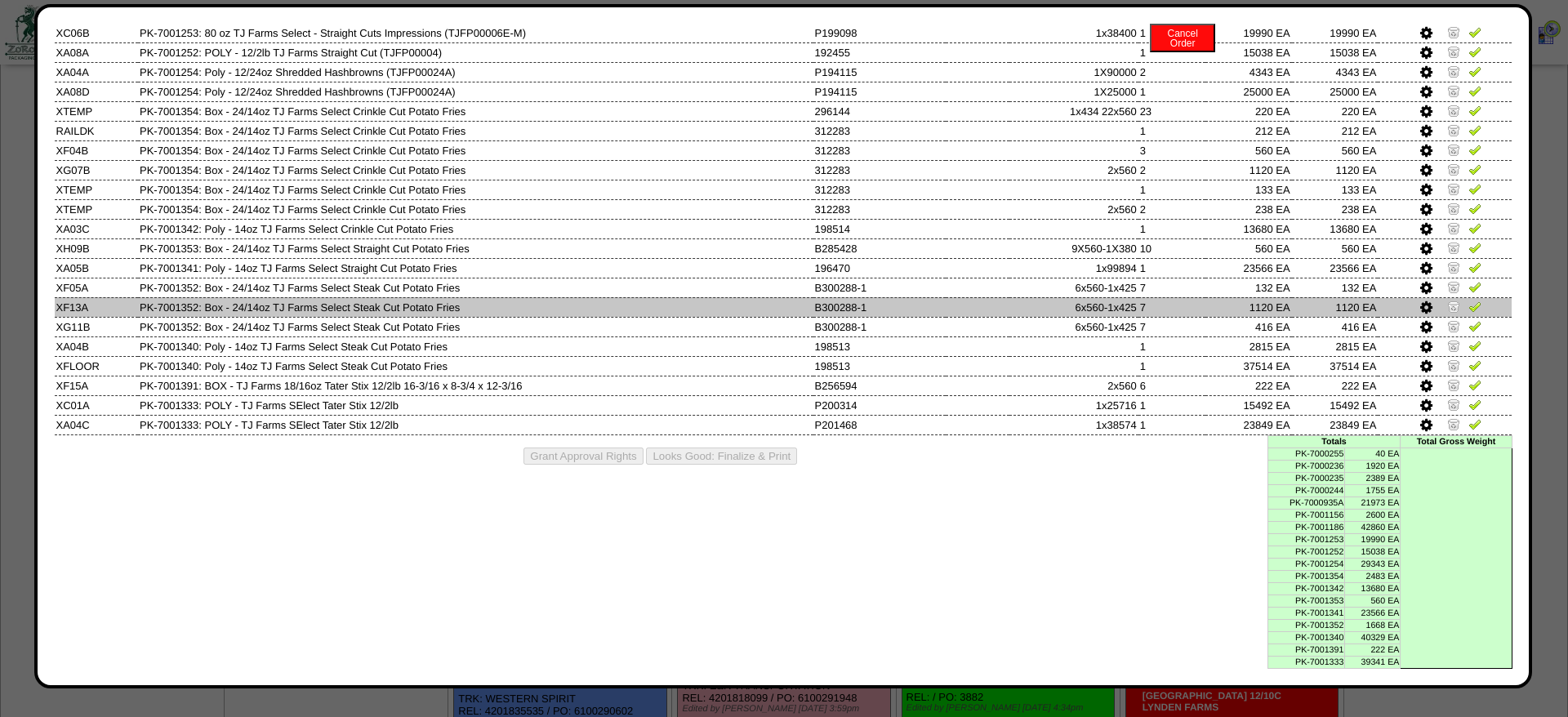
scroll to position [0, 0]
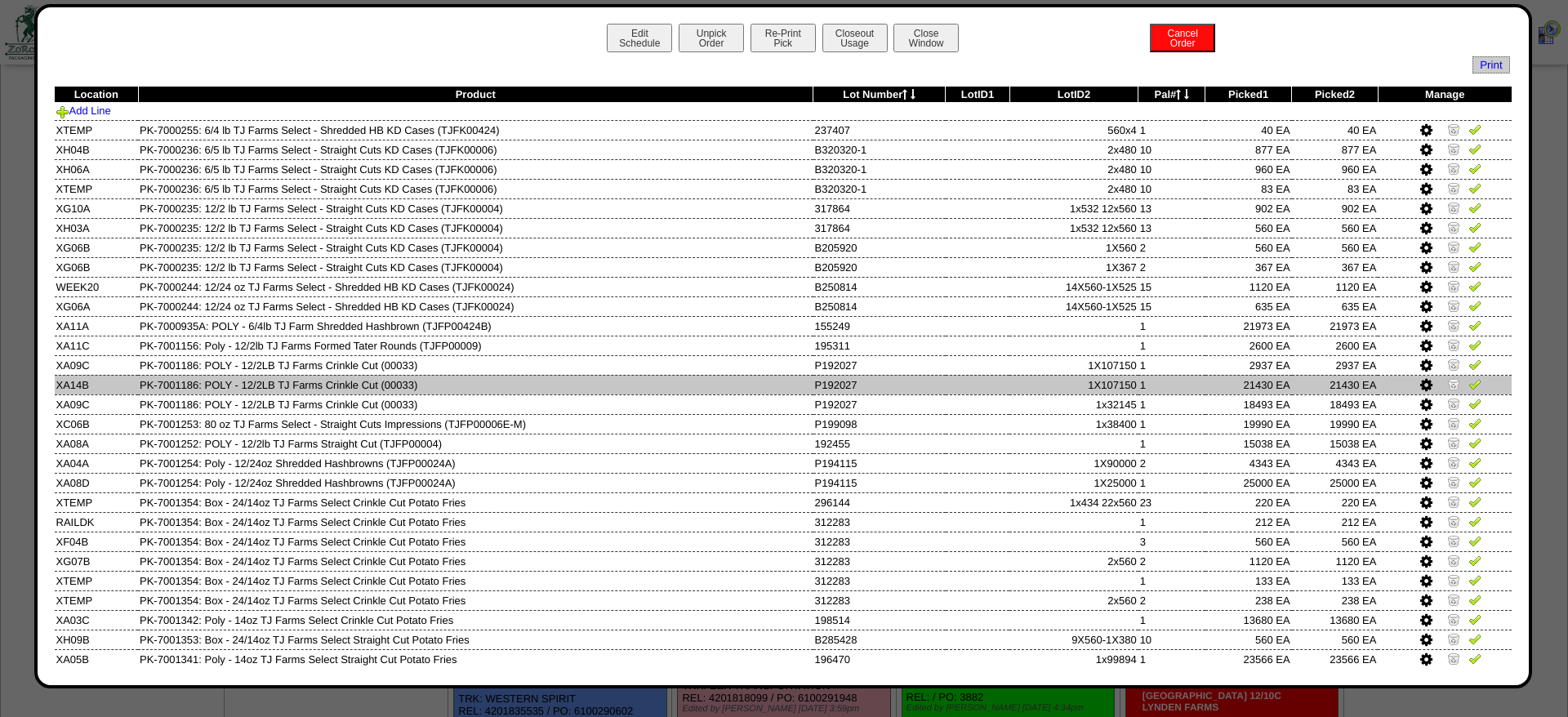
click at [1138, 394] on td "1" at bounding box center [1172, 385] width 67 height 20
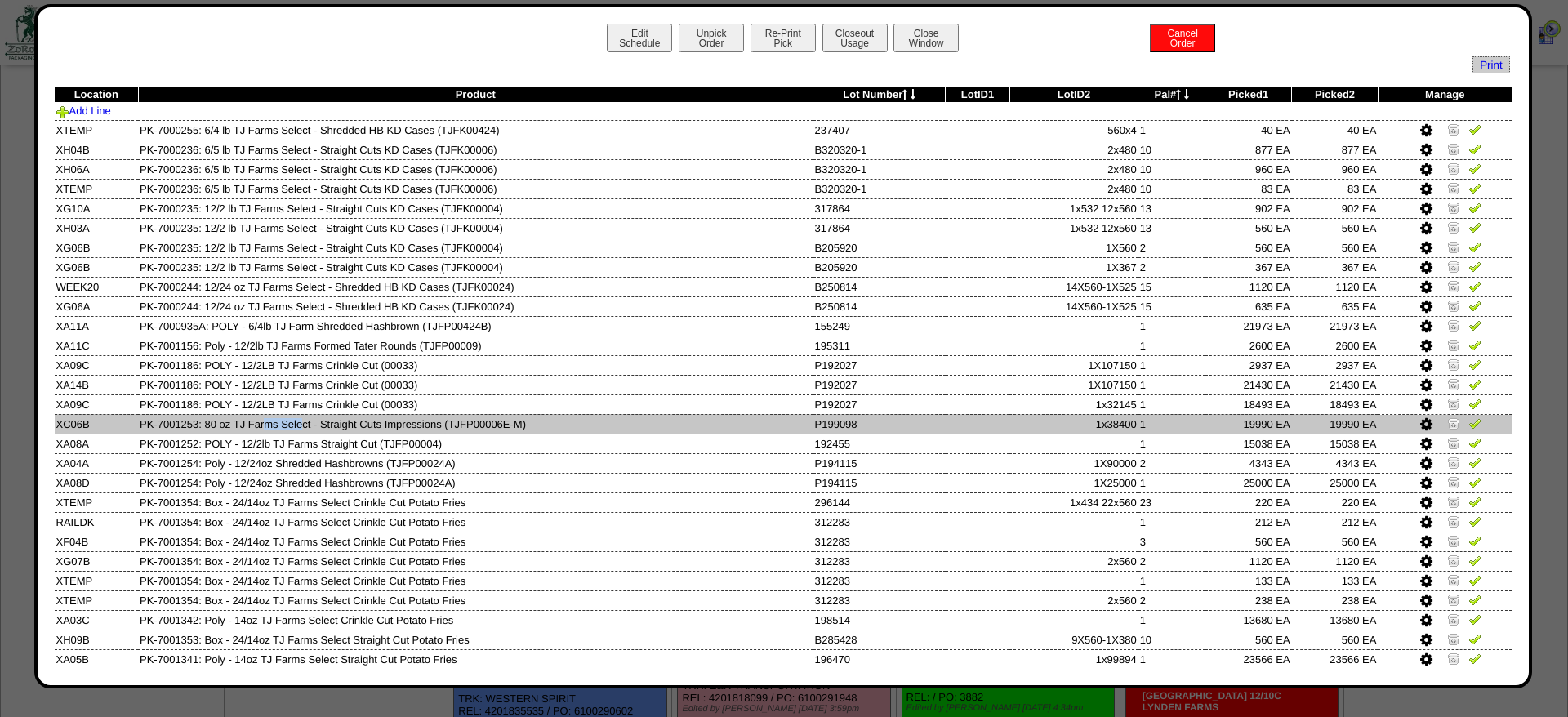
click at [1244, 428] on td "19990 EA" at bounding box center [1249, 424] width 87 height 20
click at [1242, 427] on td "19990 EA" at bounding box center [1249, 424] width 87 height 20
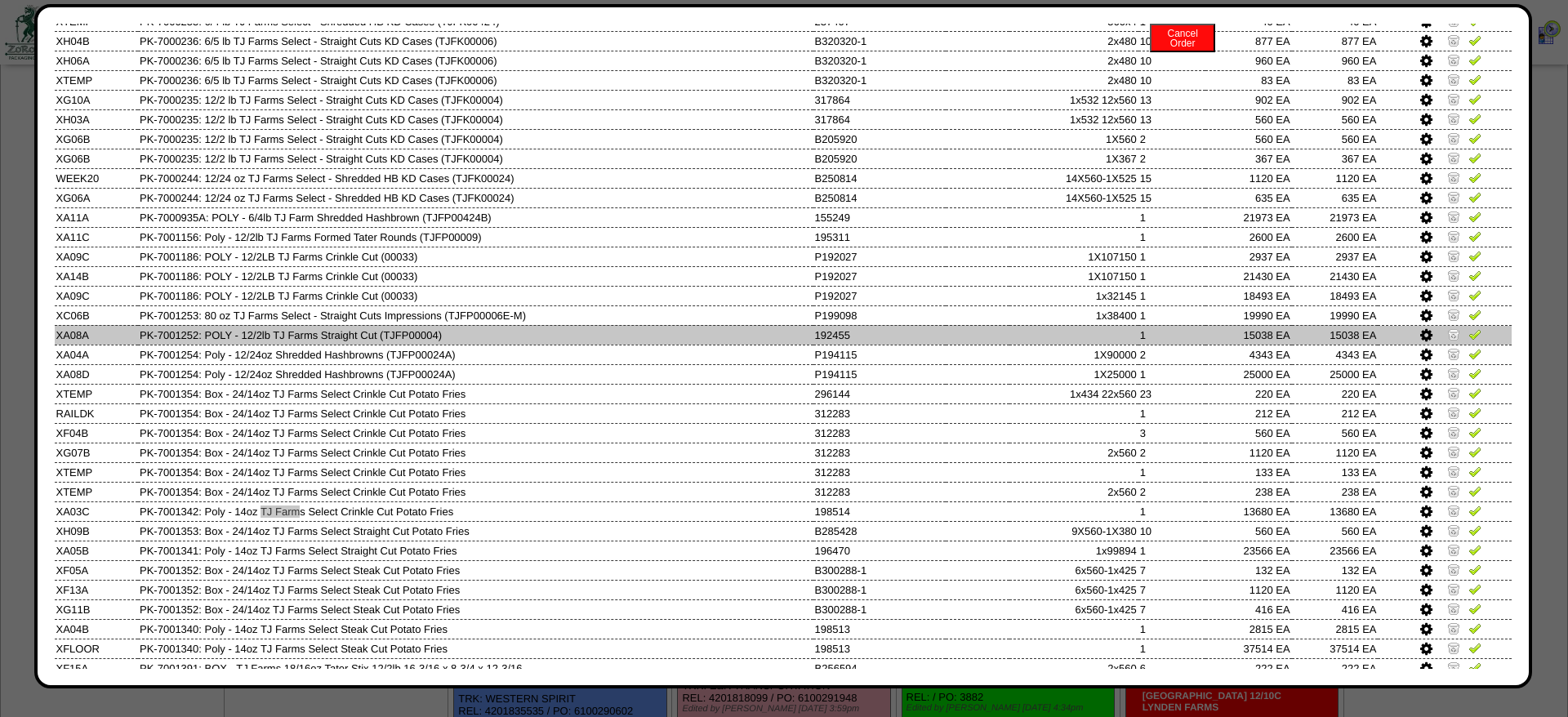
scroll to position [73, 0]
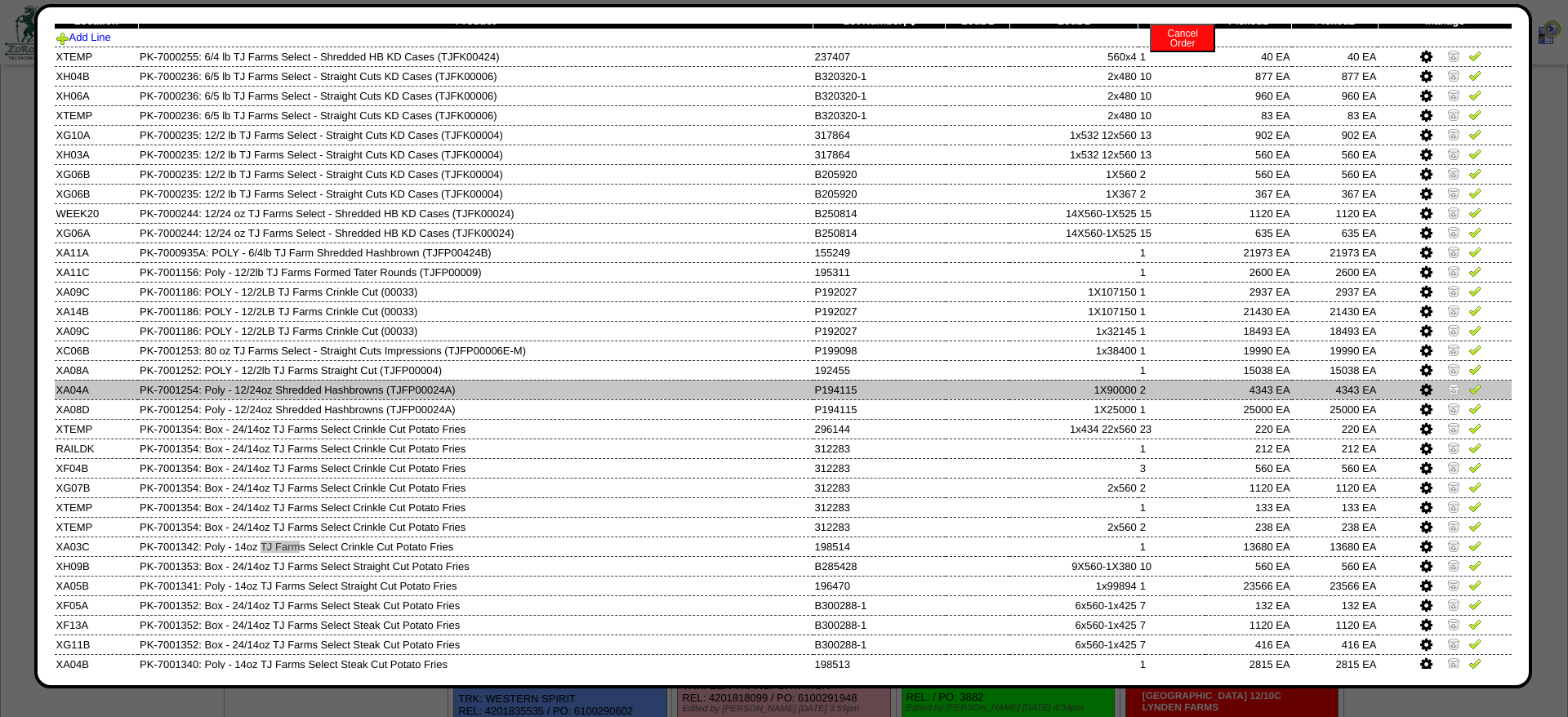
click at [1333, 399] on td "4343 EA" at bounding box center [1335, 389] width 87 height 20
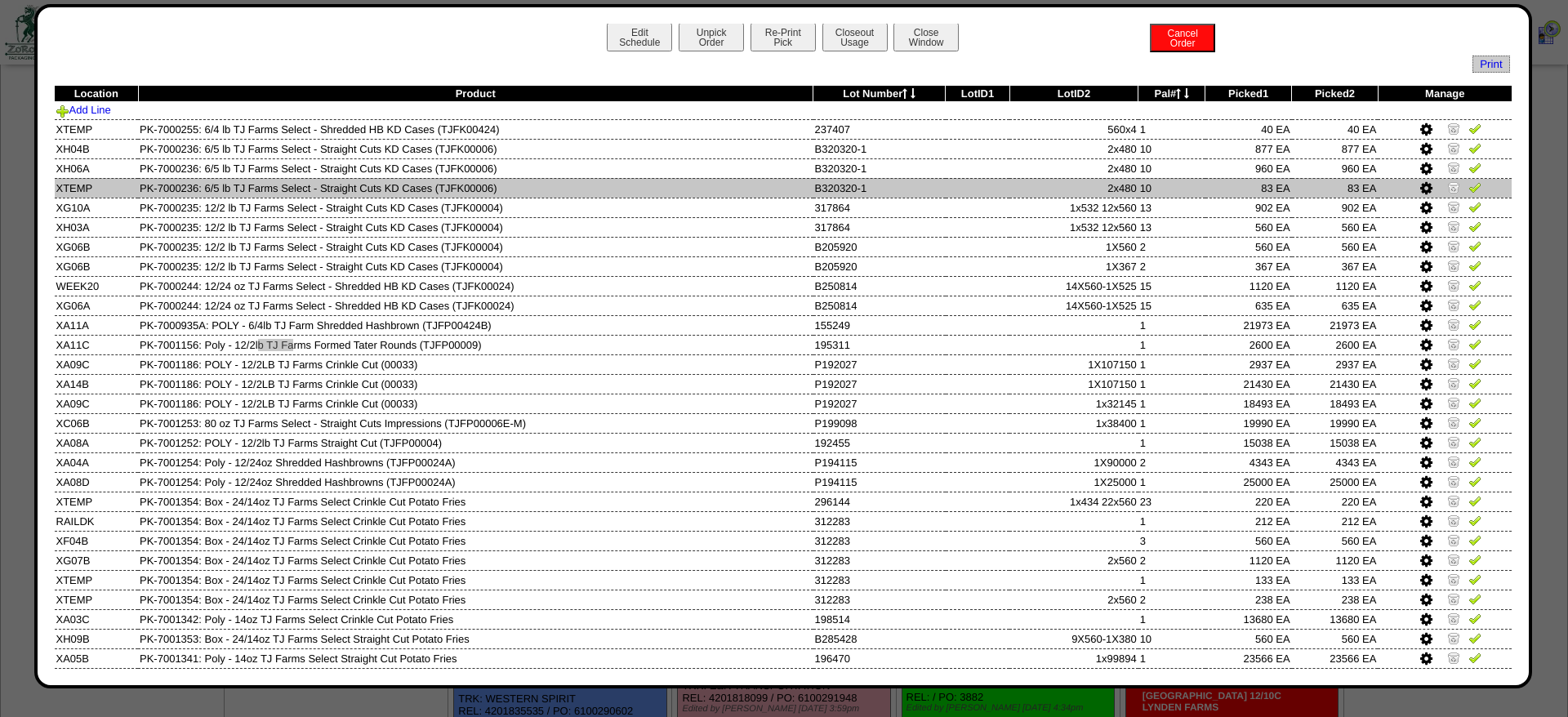
scroll to position [0, 0]
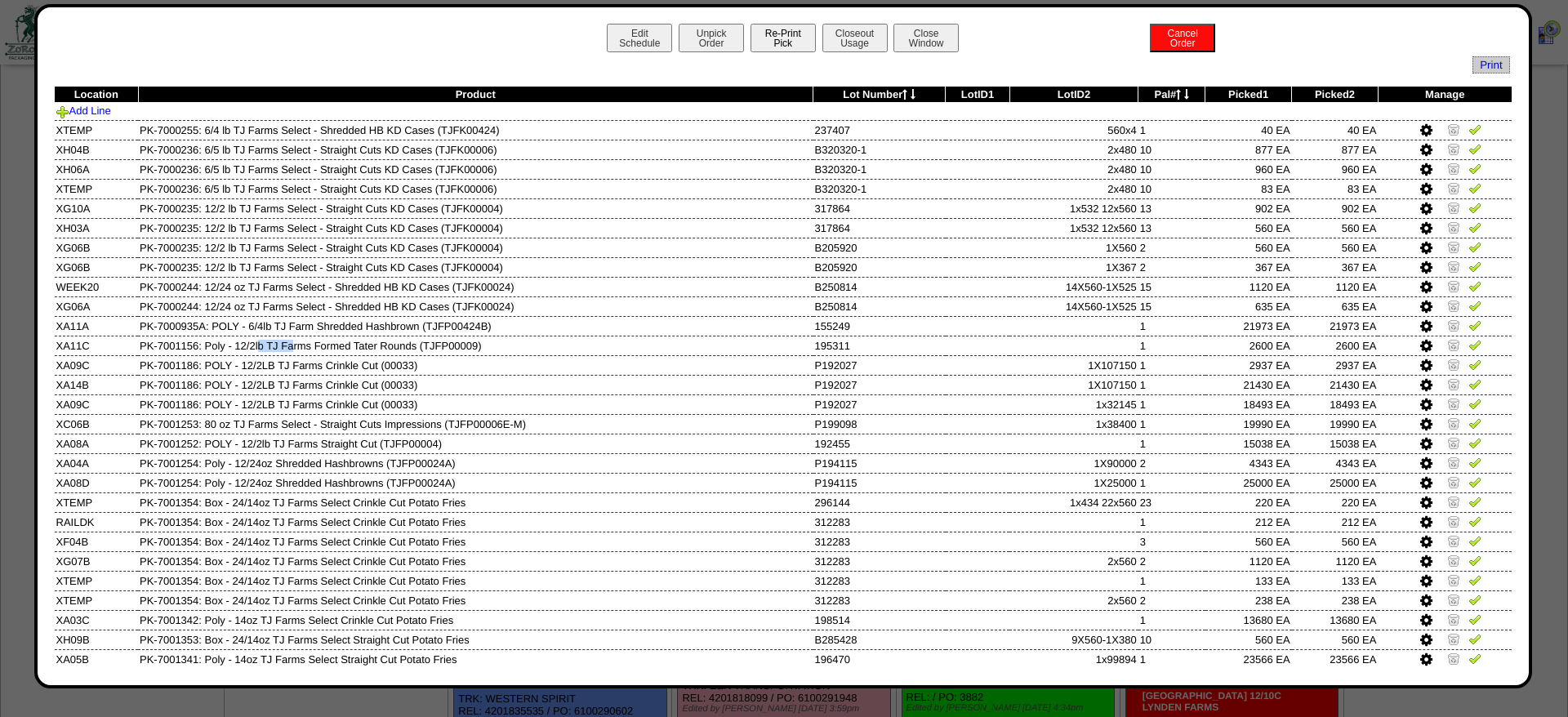
click at [805, 42] on button "Re-Print Pick" at bounding box center [783, 38] width 66 height 29
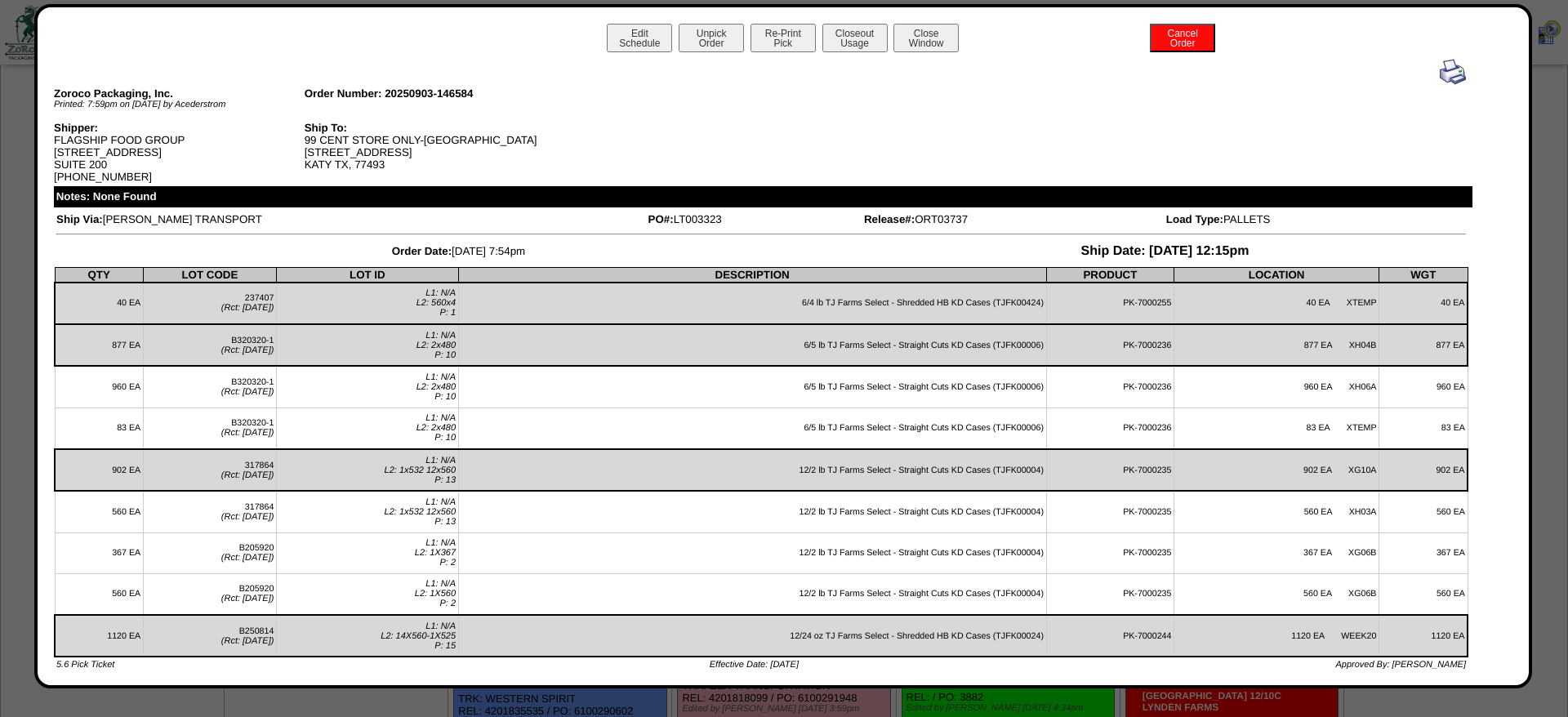
click at [1453, 71] on img at bounding box center [1453, 71] width 26 height 26
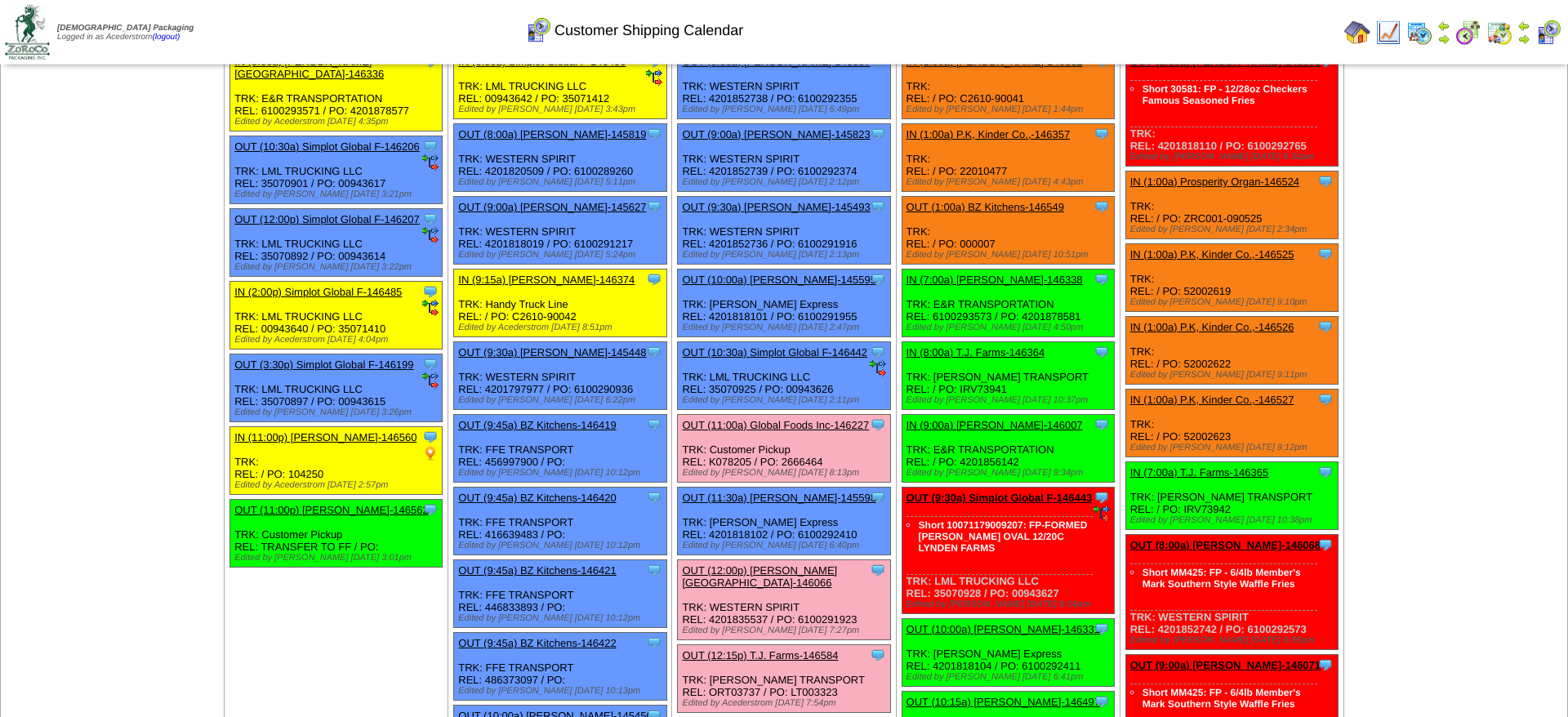
scroll to position [83, 0]
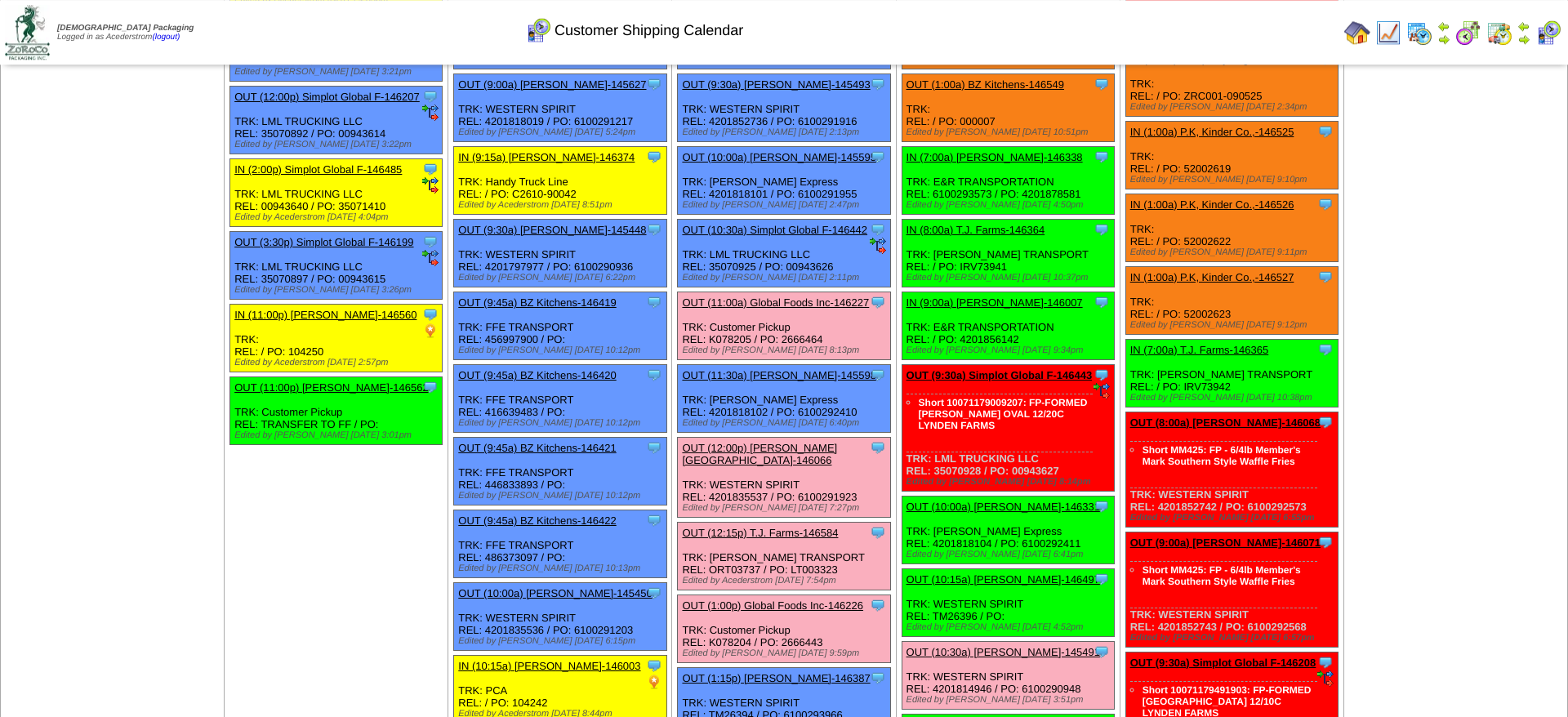
scroll to position [249, 0]
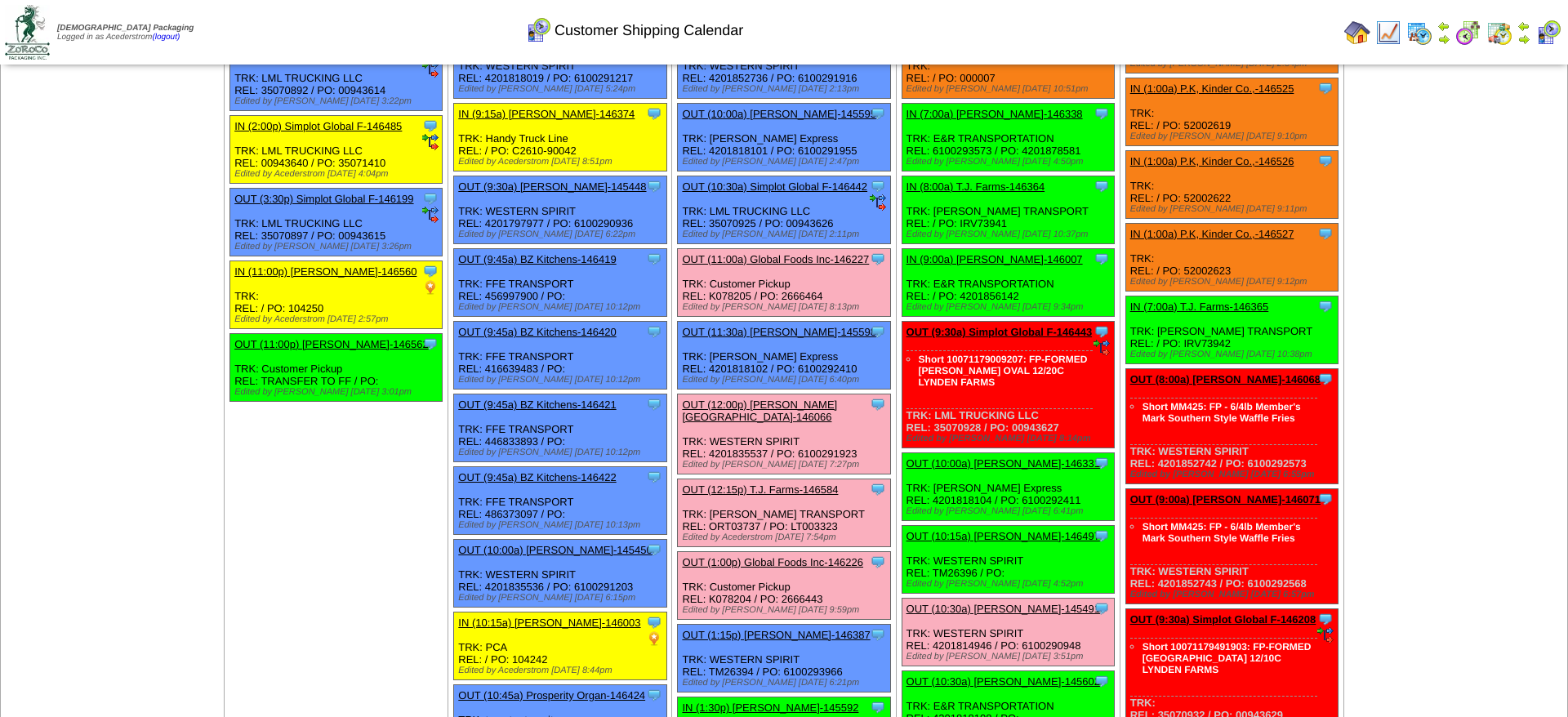
click at [780, 495] on link "OUT (12:15p) T.J. Farms-146584" at bounding box center [760, 489] width 156 height 12
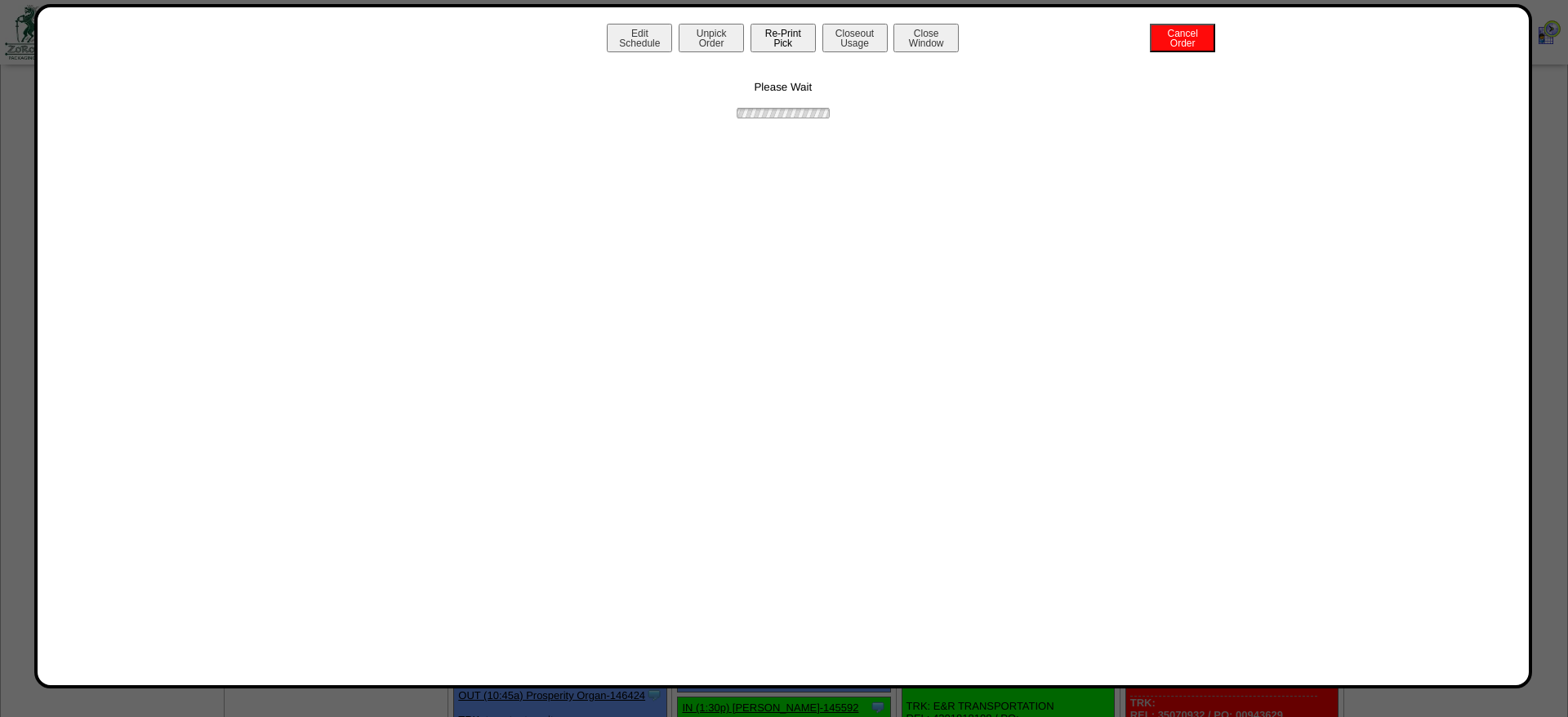
click at [794, 45] on button "Re-Print Pick" at bounding box center [783, 38] width 66 height 29
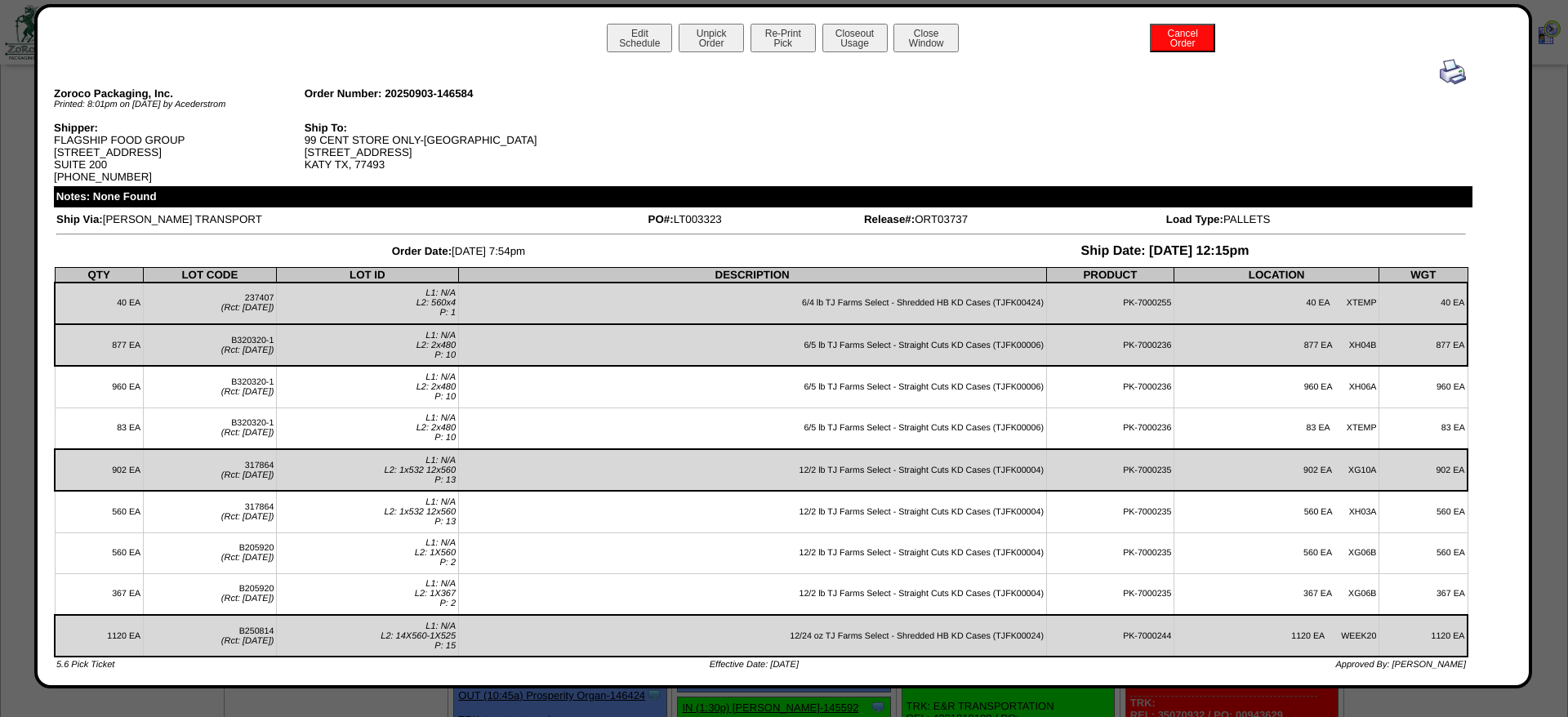
click at [1432, 66] on div at bounding box center [761, 71] width 1410 height 26
click at [1456, 69] on img at bounding box center [1453, 71] width 26 height 26
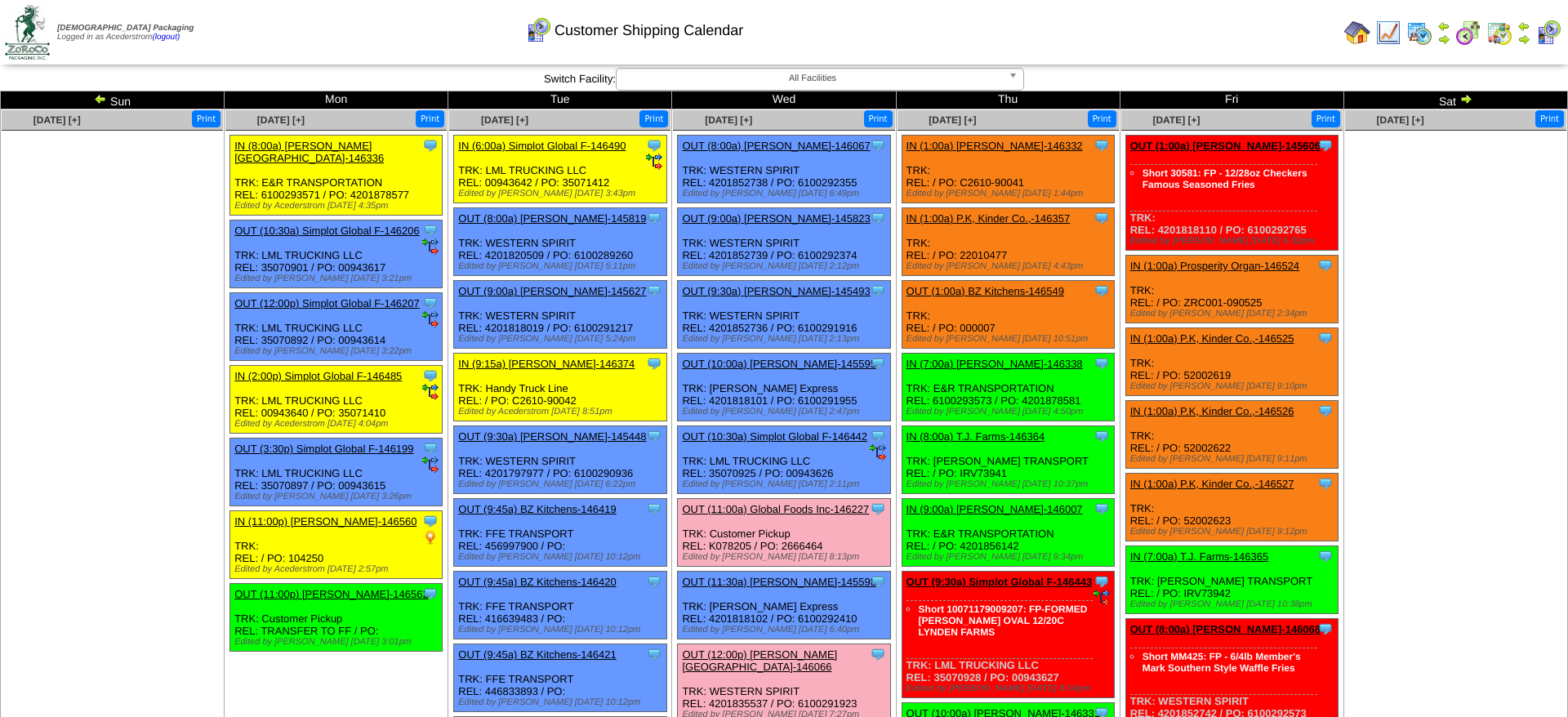
scroll to position [249, 0]
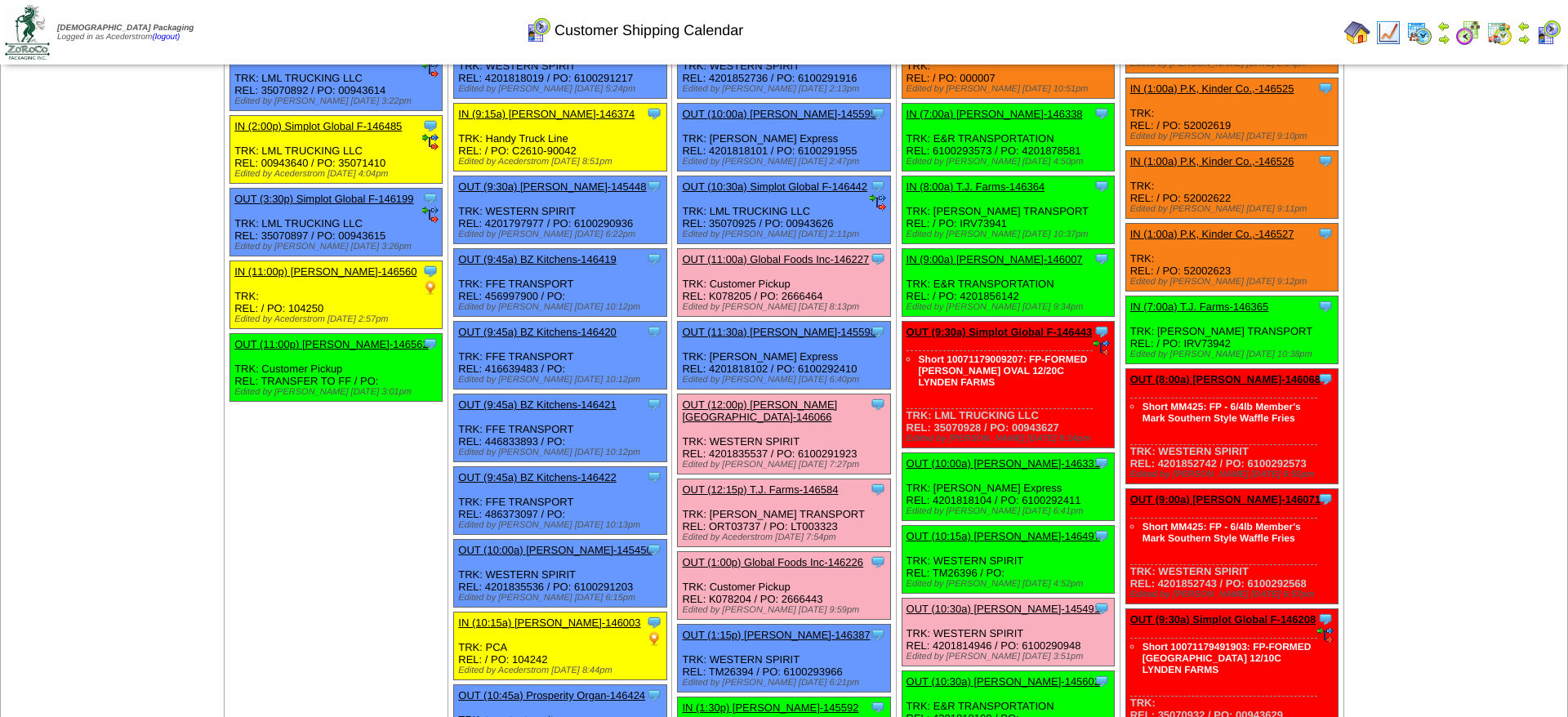
drag, startPoint x: 1429, startPoint y: 391, endPoint x: 1412, endPoint y: 387, distance: 17.5
click at [1519, 37] on img at bounding box center [1524, 39] width 13 height 13
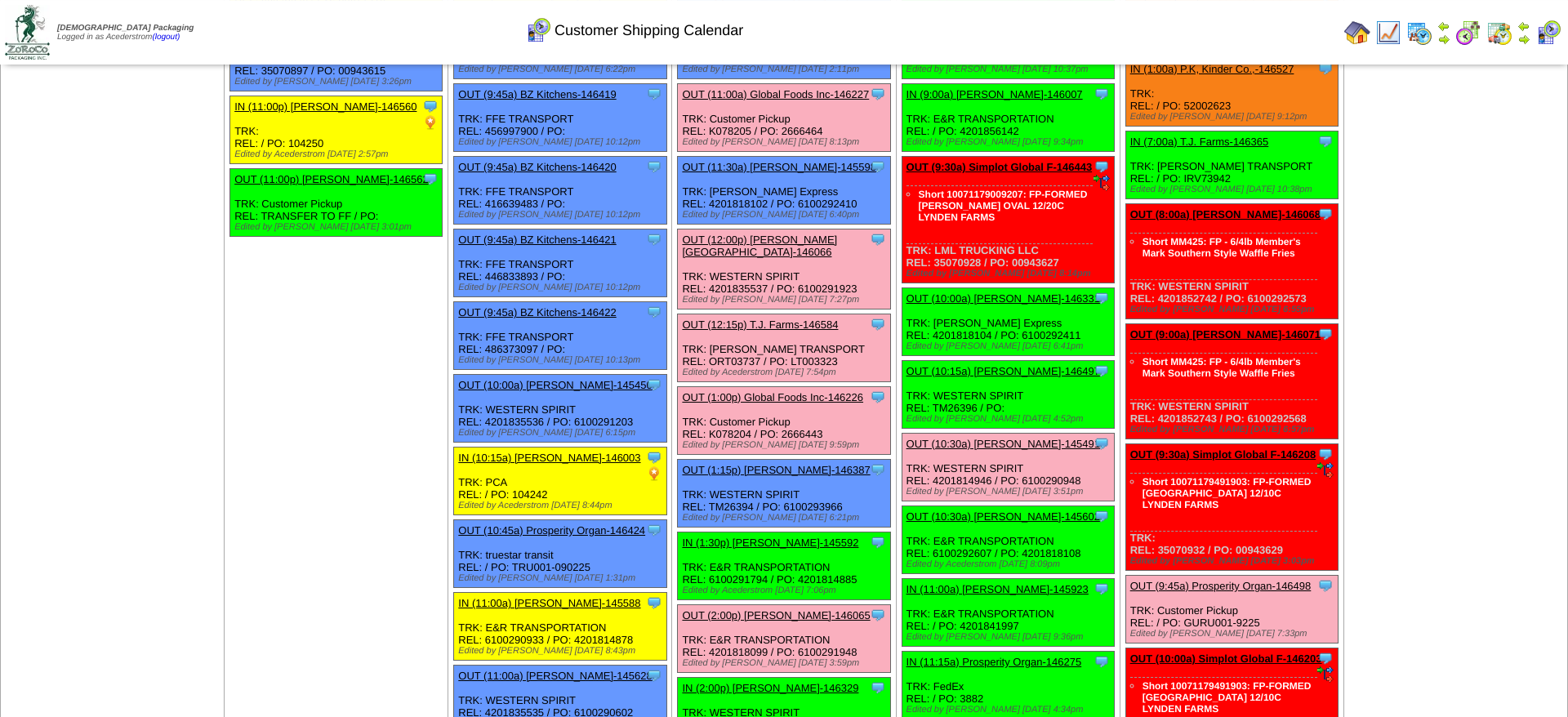
scroll to position [416, 0]
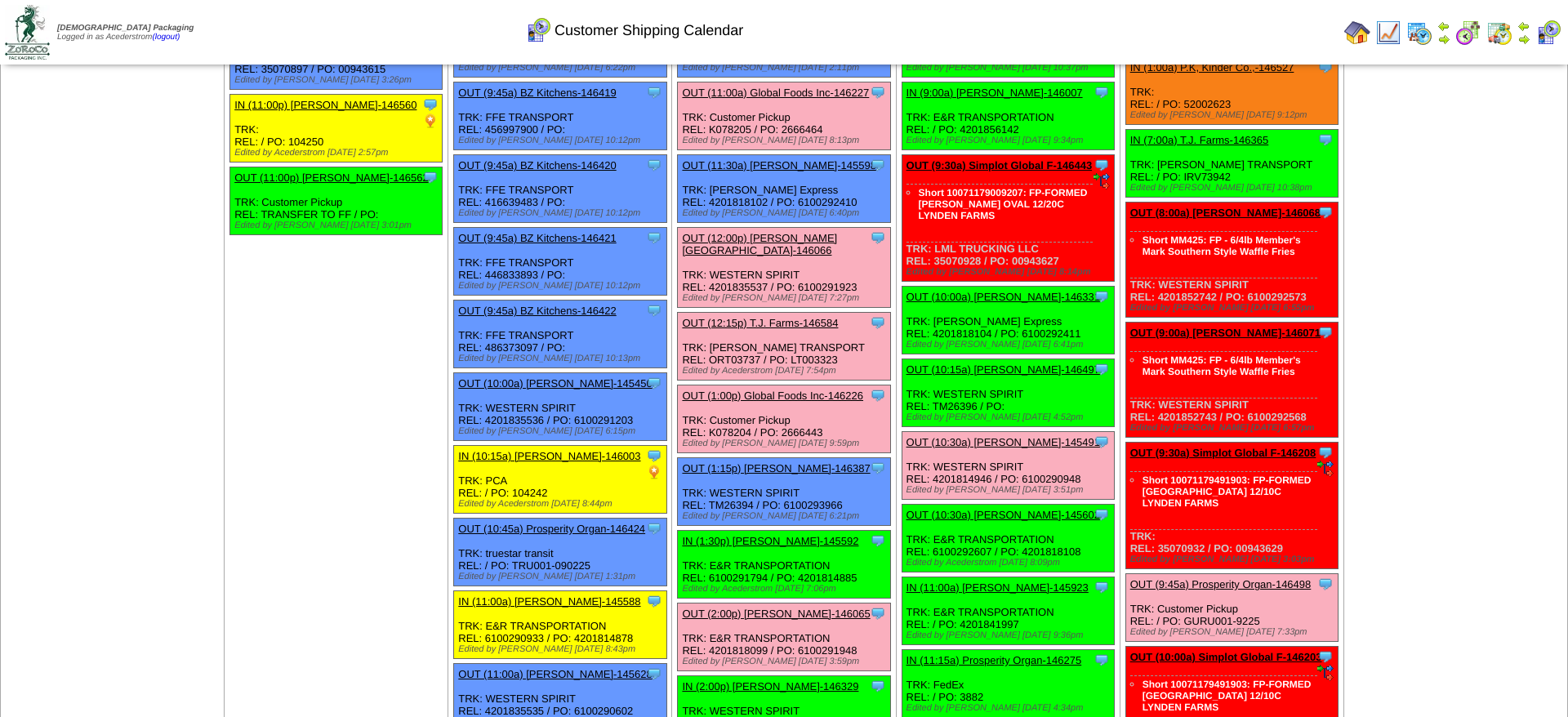
click at [1033, 303] on link "OUT (10:00a) [PERSON_NAME]-146331" at bounding box center [1003, 296] width 193 height 12
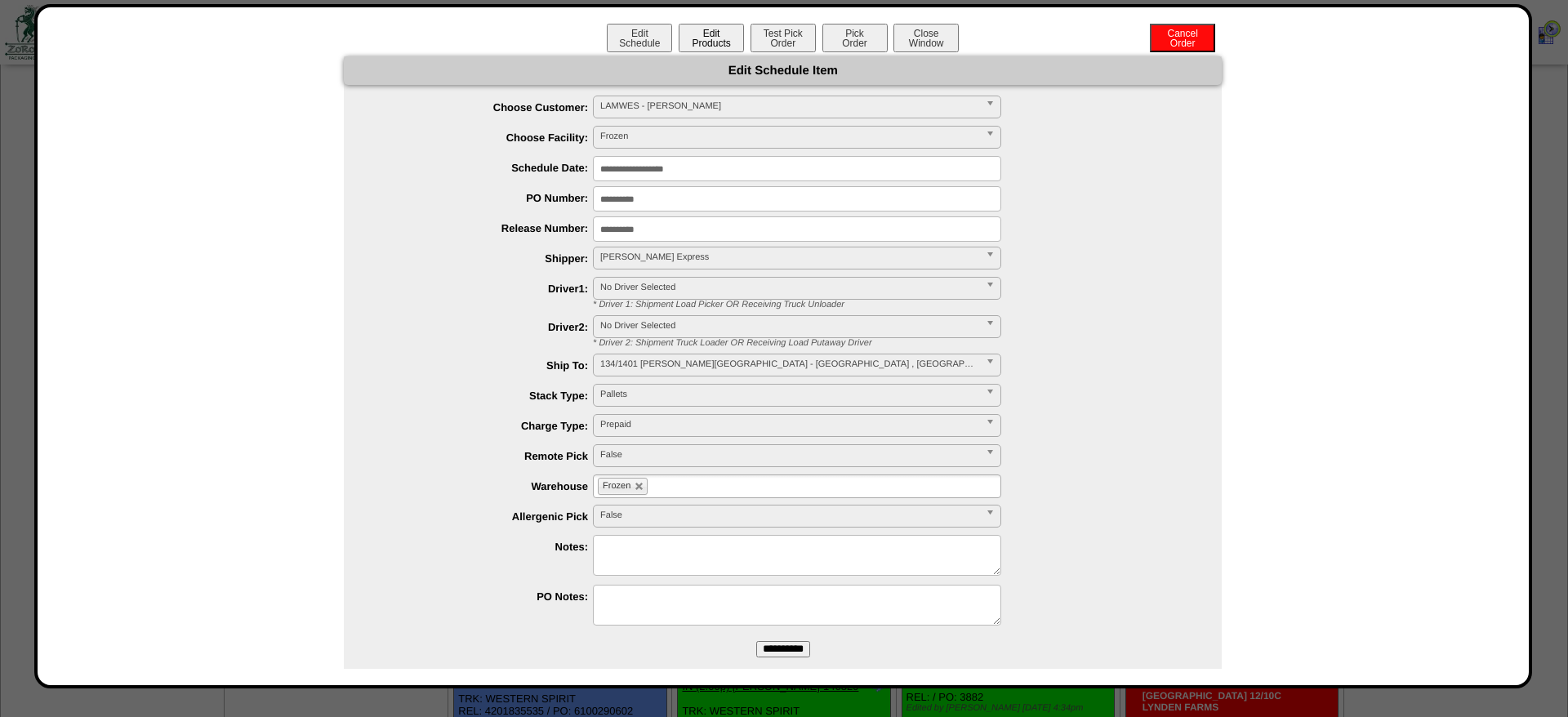
click at [709, 39] on button "Edit Products" at bounding box center [711, 38] width 66 height 29
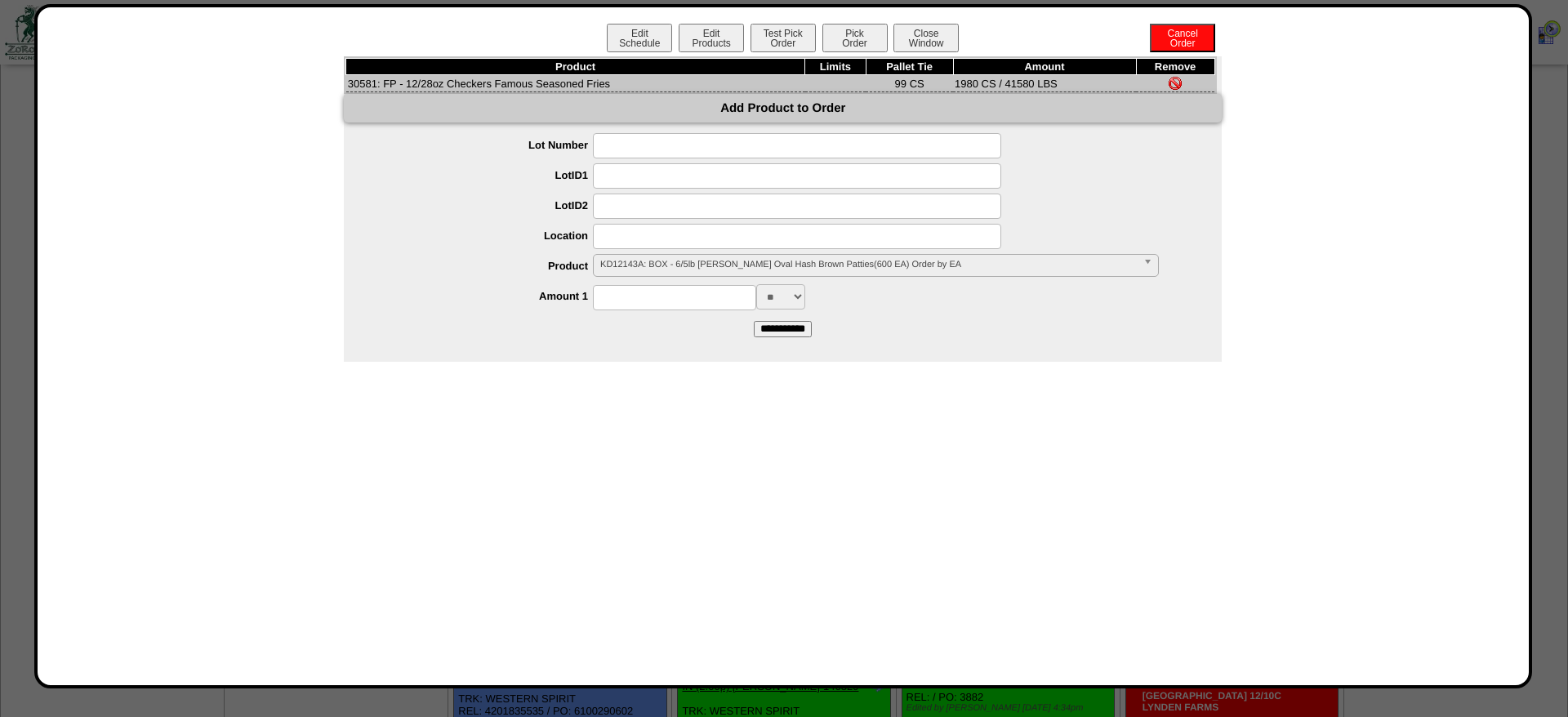
click at [374, 83] on td "30581: FP - 12/28oz Checkers Famous Seasoned Fries" at bounding box center [576, 84] width 459 height 17
copy td "30581"
click at [864, 45] on button "Pick Order" at bounding box center [854, 38] width 66 height 29
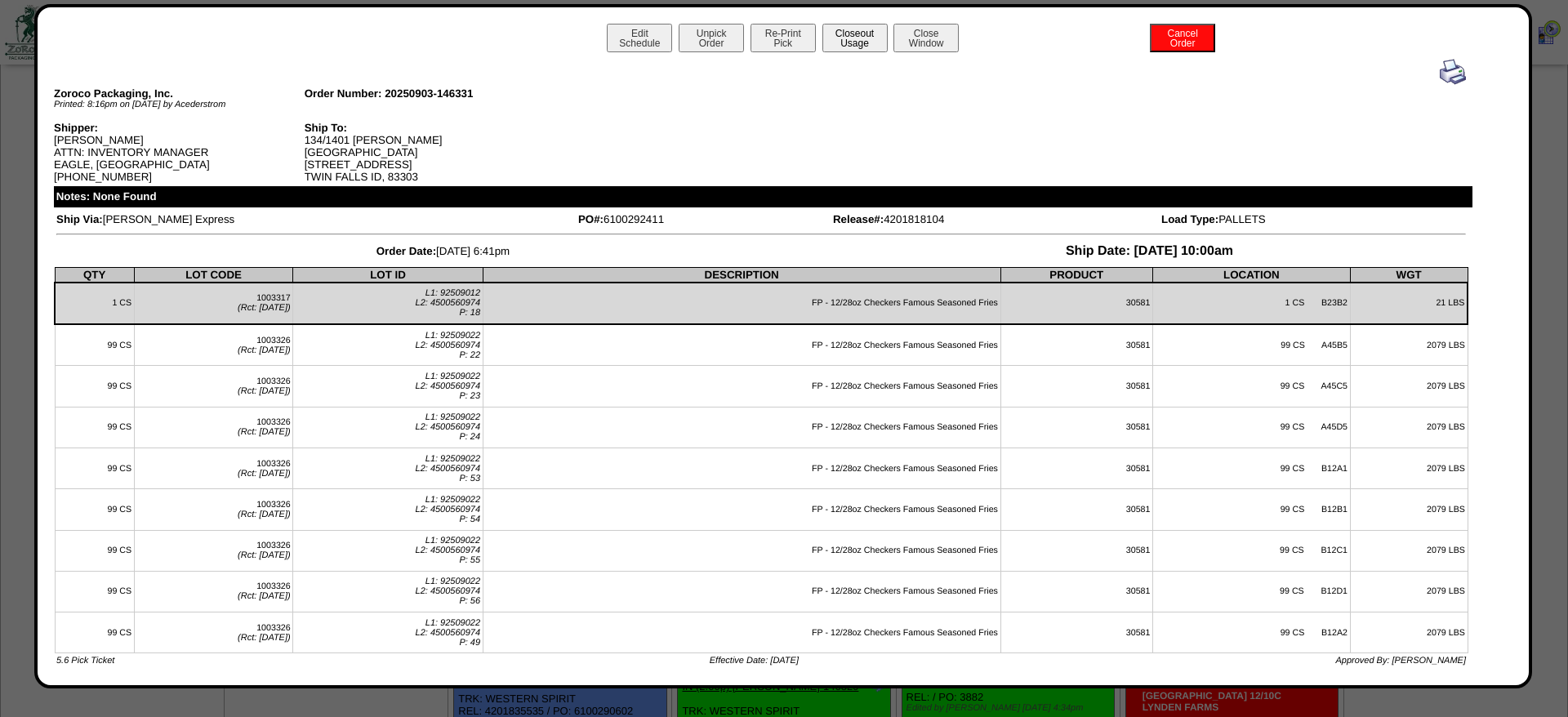
click at [844, 30] on button "Closeout Usage" at bounding box center [854, 38] width 66 height 29
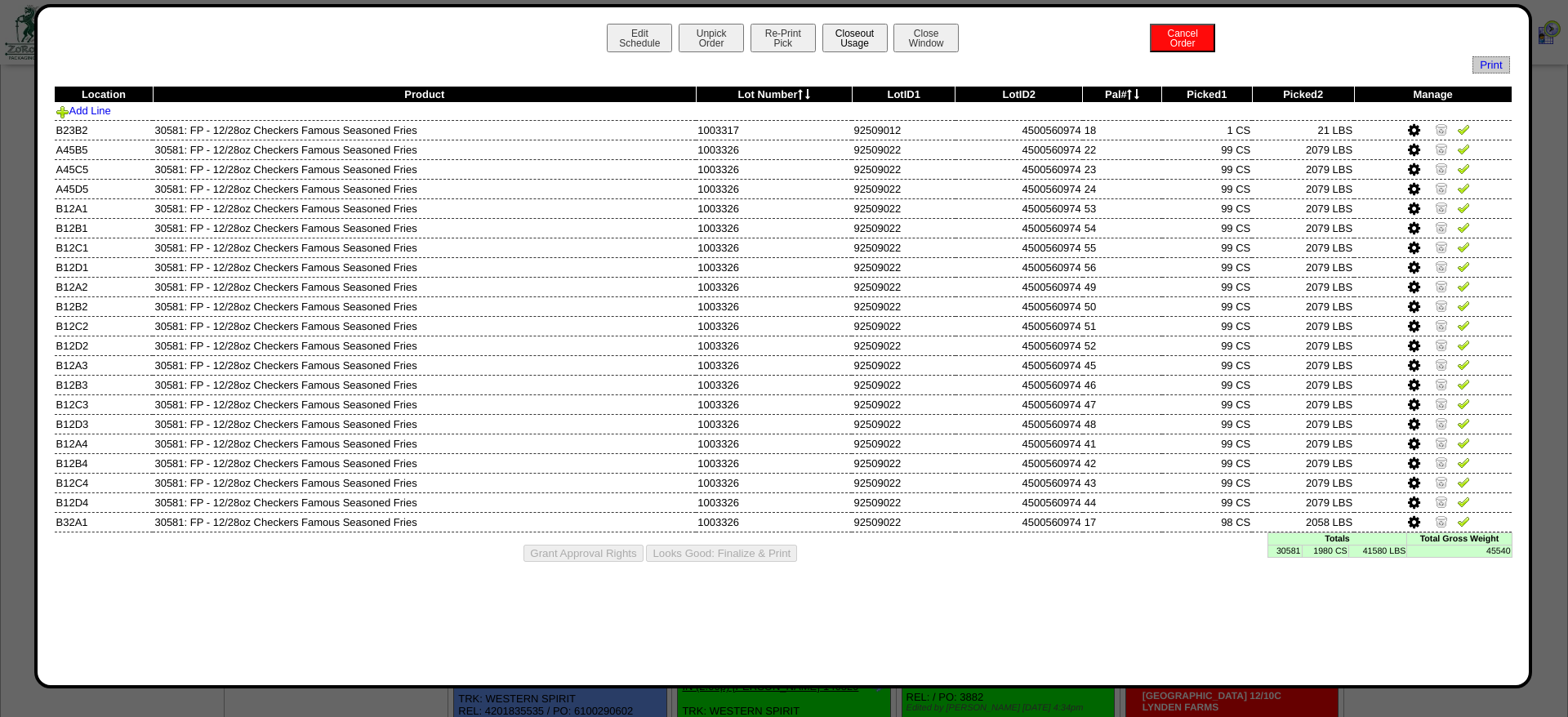
click at [879, 28] on button "Closeout Usage" at bounding box center [854, 38] width 66 height 29
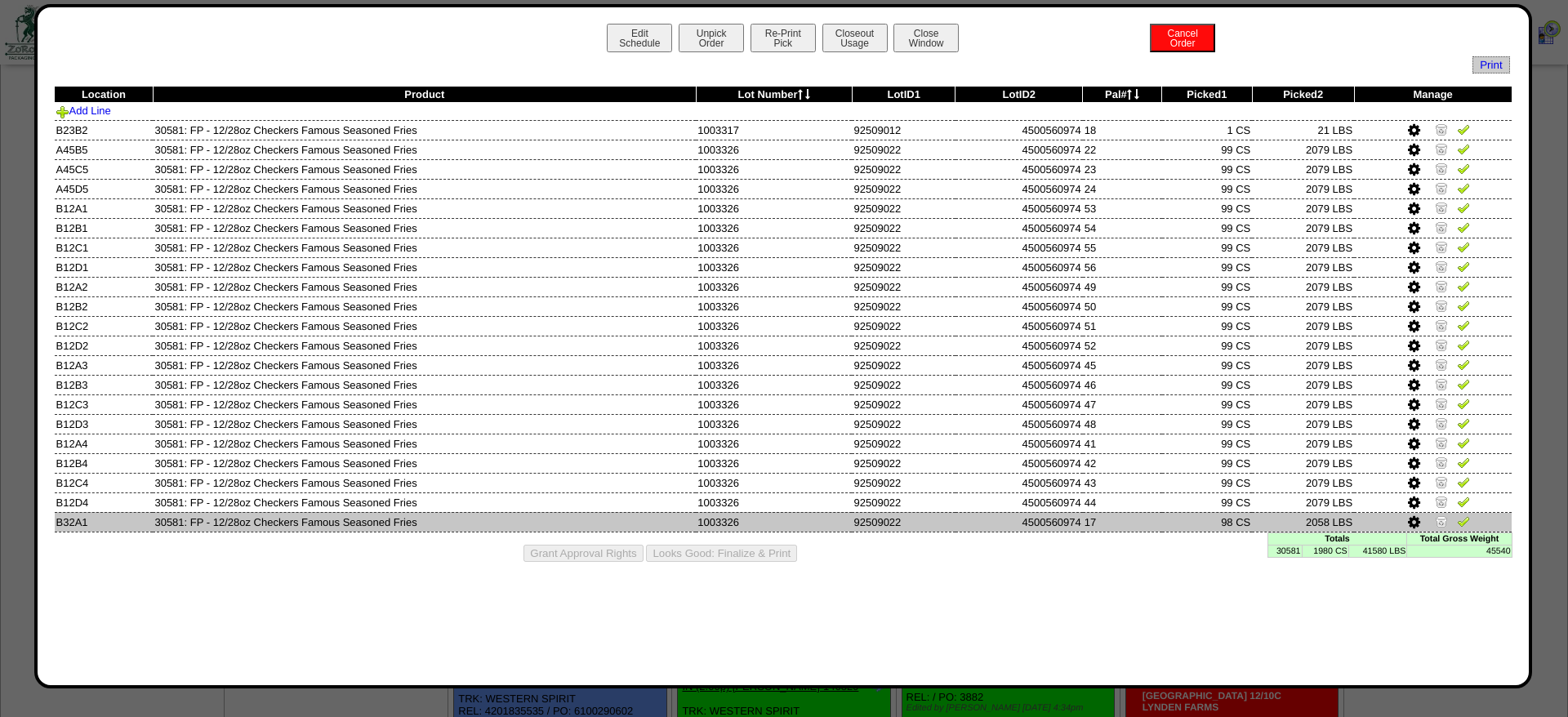
click at [1419, 529] on icon at bounding box center [1414, 522] width 12 height 14
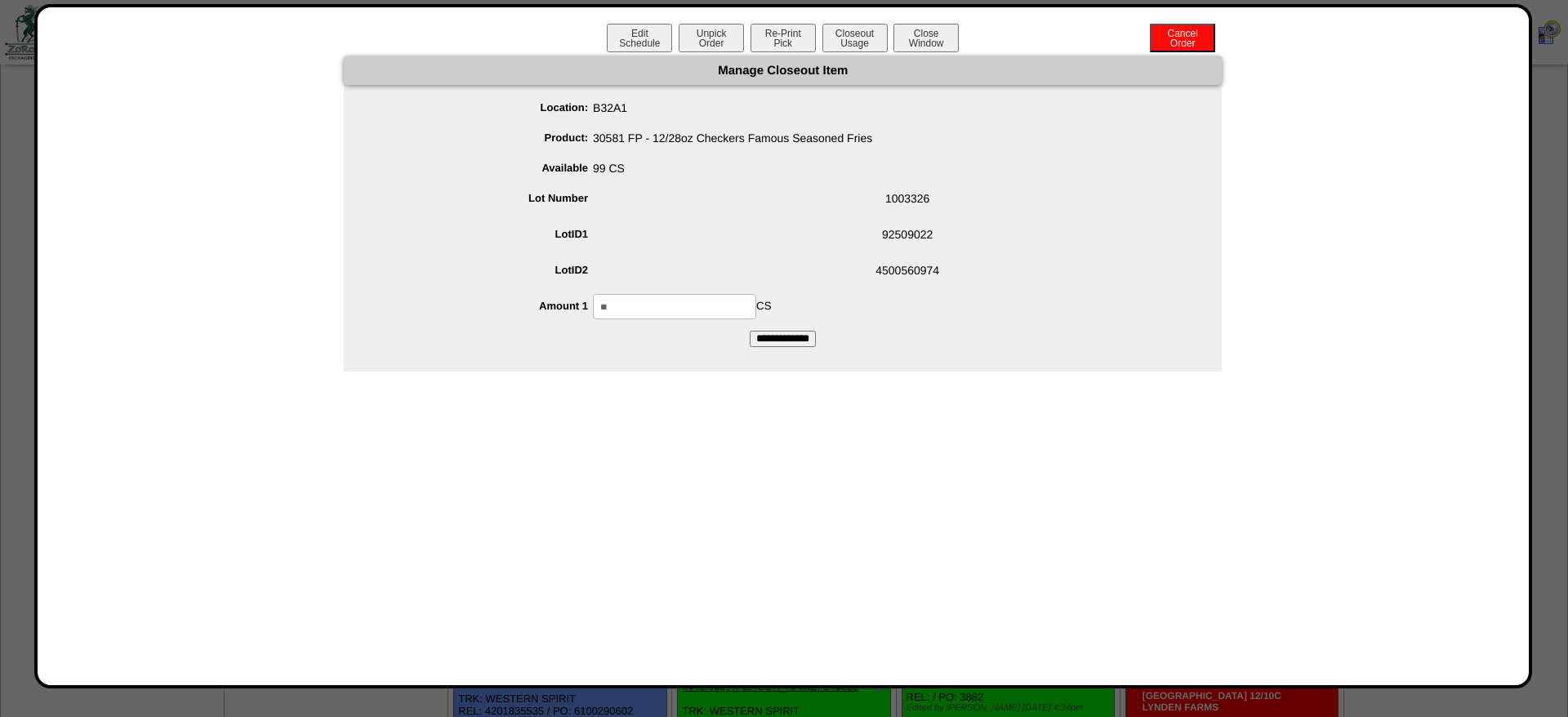
click at [667, 316] on input "**" at bounding box center [673, 307] width 163 height 26
type input "**"
click at [750, 330] on input "**********" at bounding box center [782, 338] width 66 height 16
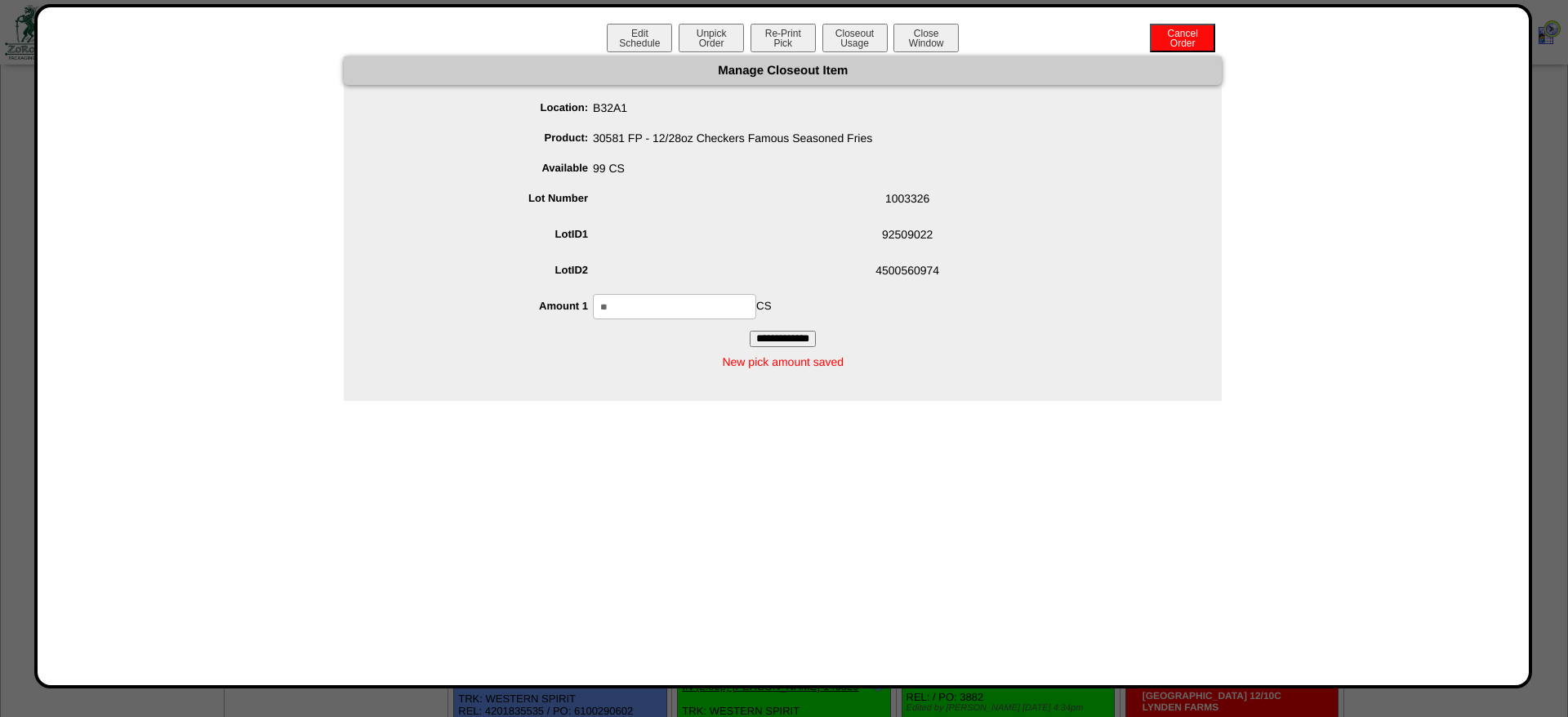
click at [756, 294] on input "**" at bounding box center [673, 307] width 163 height 26
click at [846, 33] on button "Closeout Usage" at bounding box center [854, 38] width 66 height 29
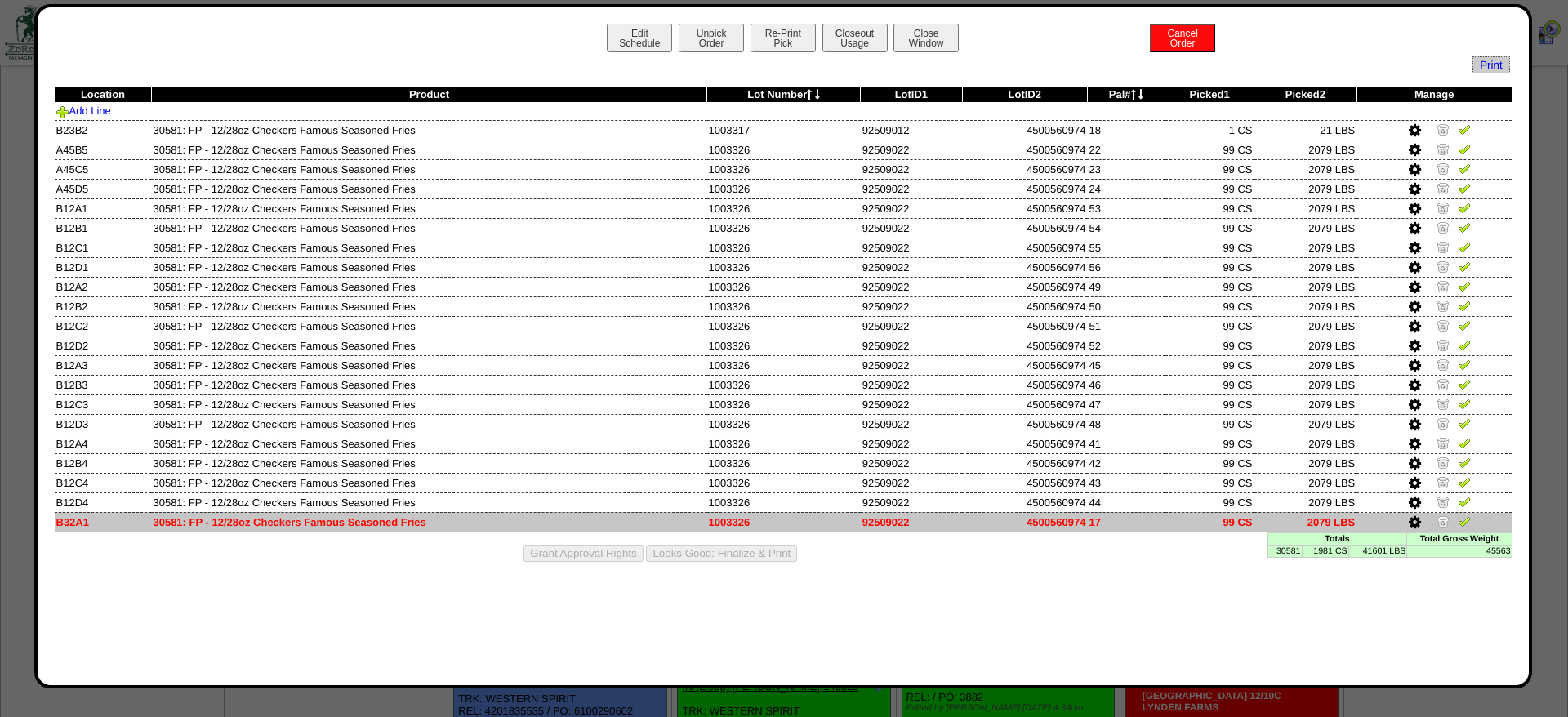
click at [1449, 528] on img at bounding box center [1443, 521] width 13 height 13
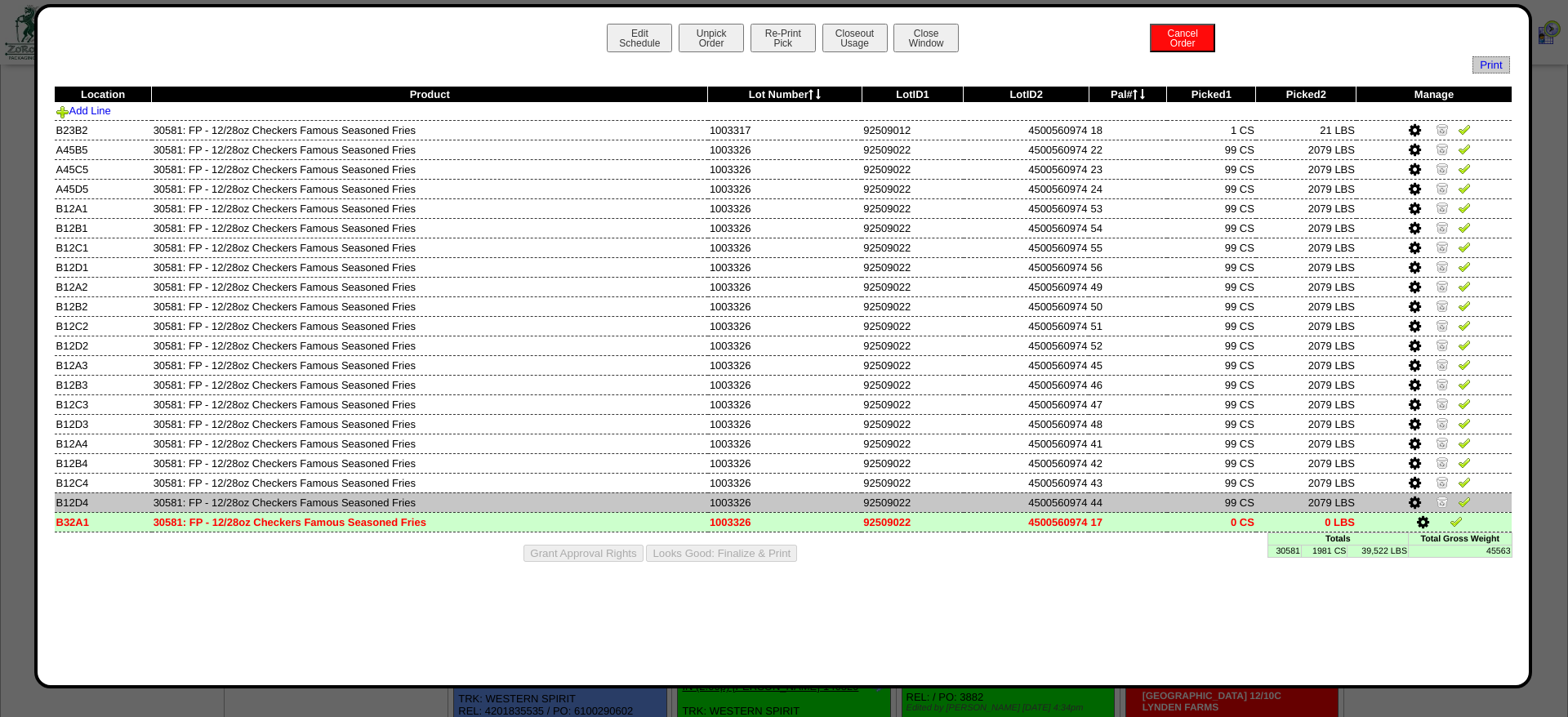
click at [1441, 506] on img at bounding box center [1442, 502] width 13 height 13
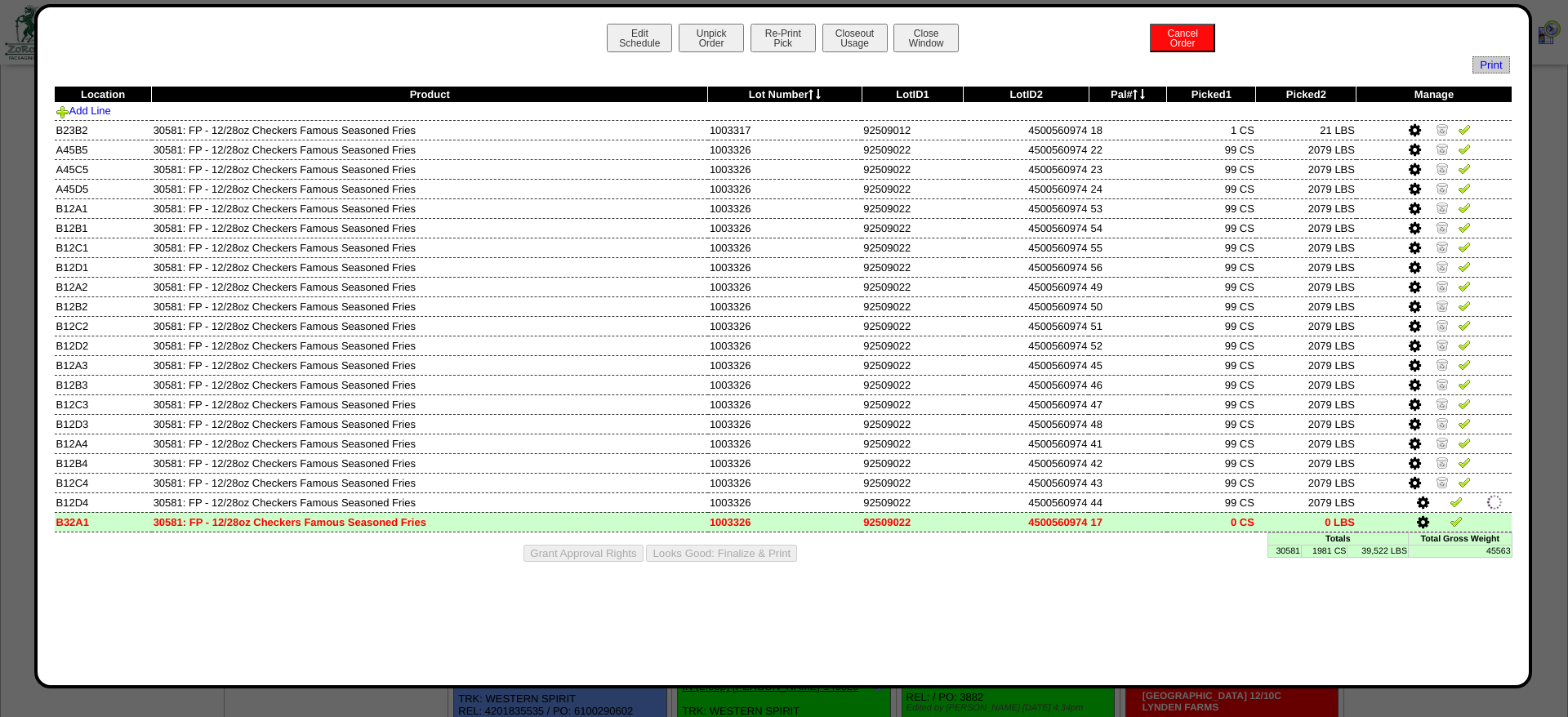
click at [827, 53] on div "Edit Schedule Unpick Order Re-Print Pick Closeout Usage Cancel Order Close Wind…" at bounding box center [783, 40] width 1458 height 32
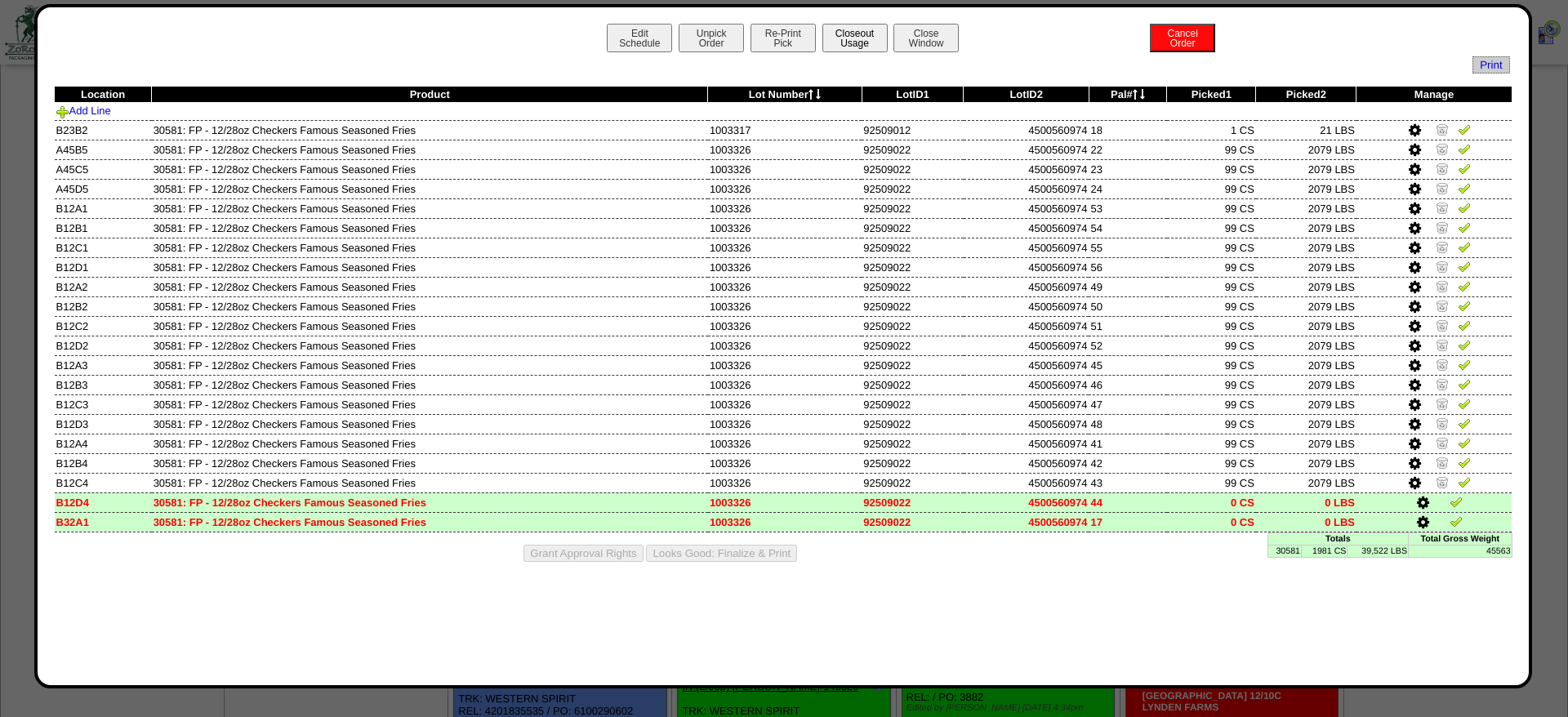
click at [830, 47] on button "Closeout Usage" at bounding box center [854, 38] width 66 height 29
click at [806, 35] on button "Re-Print Pick" at bounding box center [783, 38] width 66 height 29
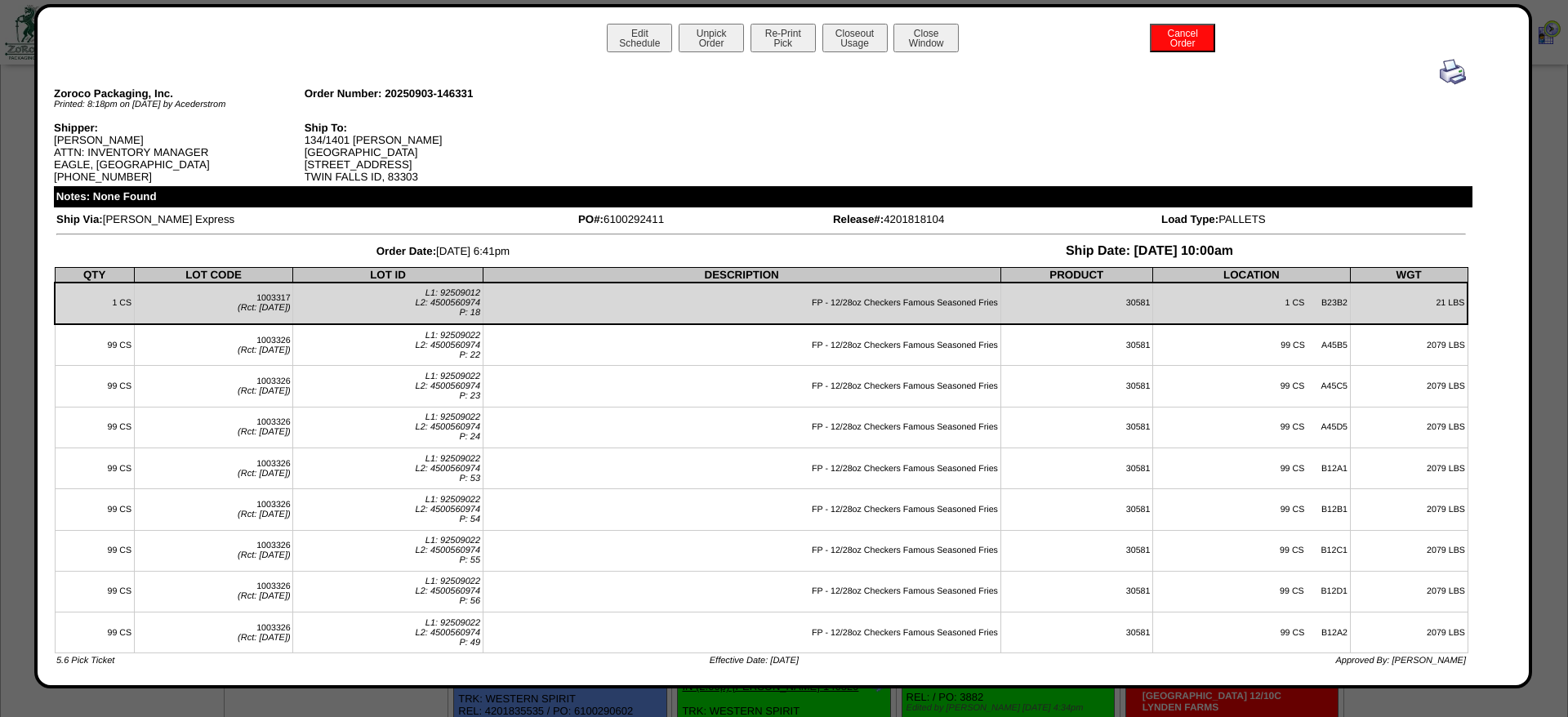
click at [1437, 77] on div at bounding box center [761, 71] width 1410 height 26
click at [1444, 71] on img at bounding box center [1453, 71] width 26 height 26
